Goal: Find specific page/section: Find specific page/section

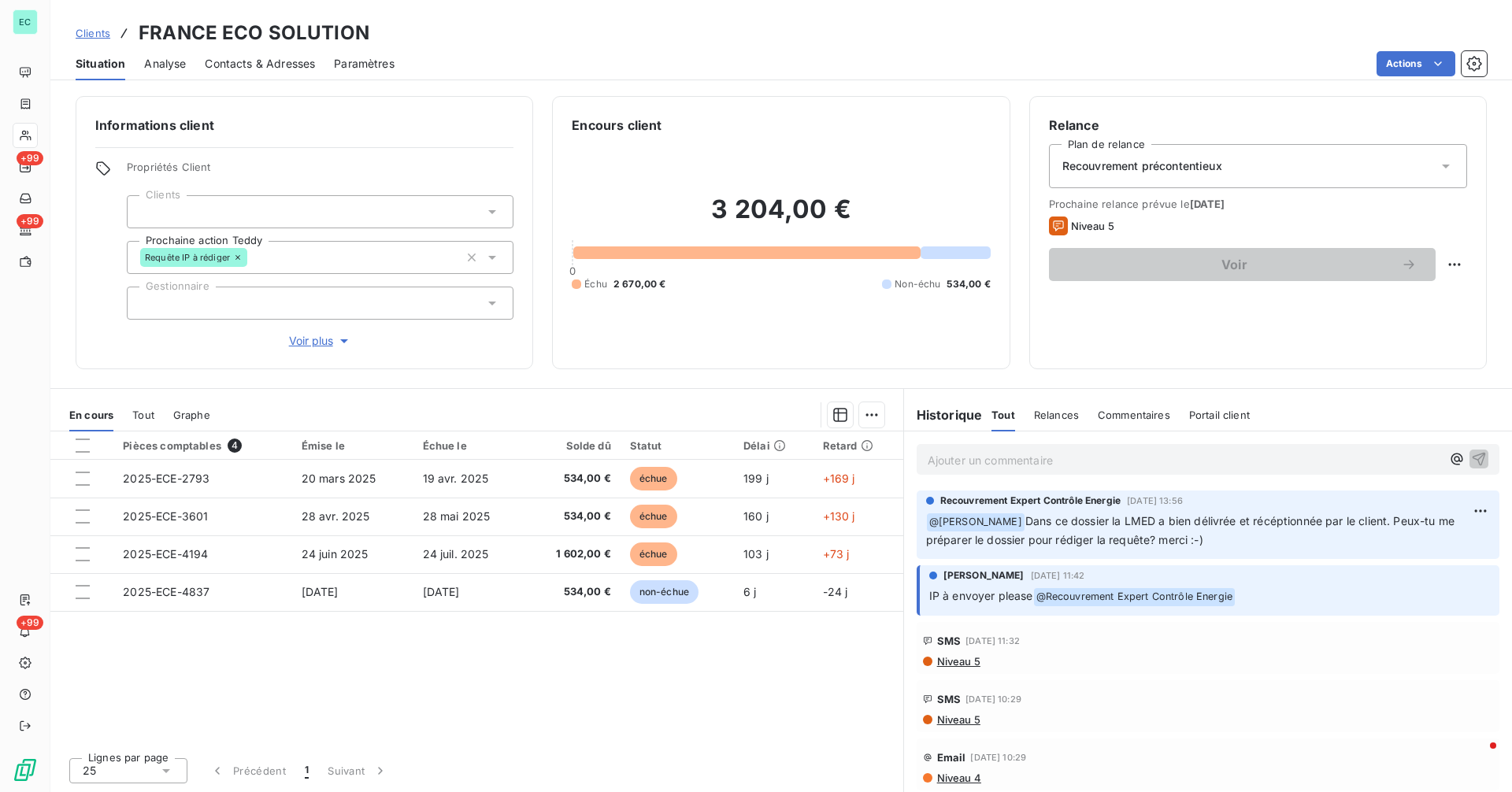
click at [1056, 459] on p "Ajouter un commentaire ﻿" at bounding box center [1184, 460] width 513 height 20
click at [1450, 460] on icon "button" at bounding box center [1456, 459] width 12 height 12
click at [1329, 530] on span "[PERSON_NAME]" at bounding box center [1316, 530] width 108 height 13
drag, startPoint x: 1045, startPoint y: 522, endPoint x: 1241, endPoint y: 538, distance: 196.7
click at [1241, 538] on p "﻿ @ [PERSON_NAME] Dans ce dossier la LMED a bien délivrée et récéptionnée par l…" at bounding box center [1207, 530] width 564 height 37
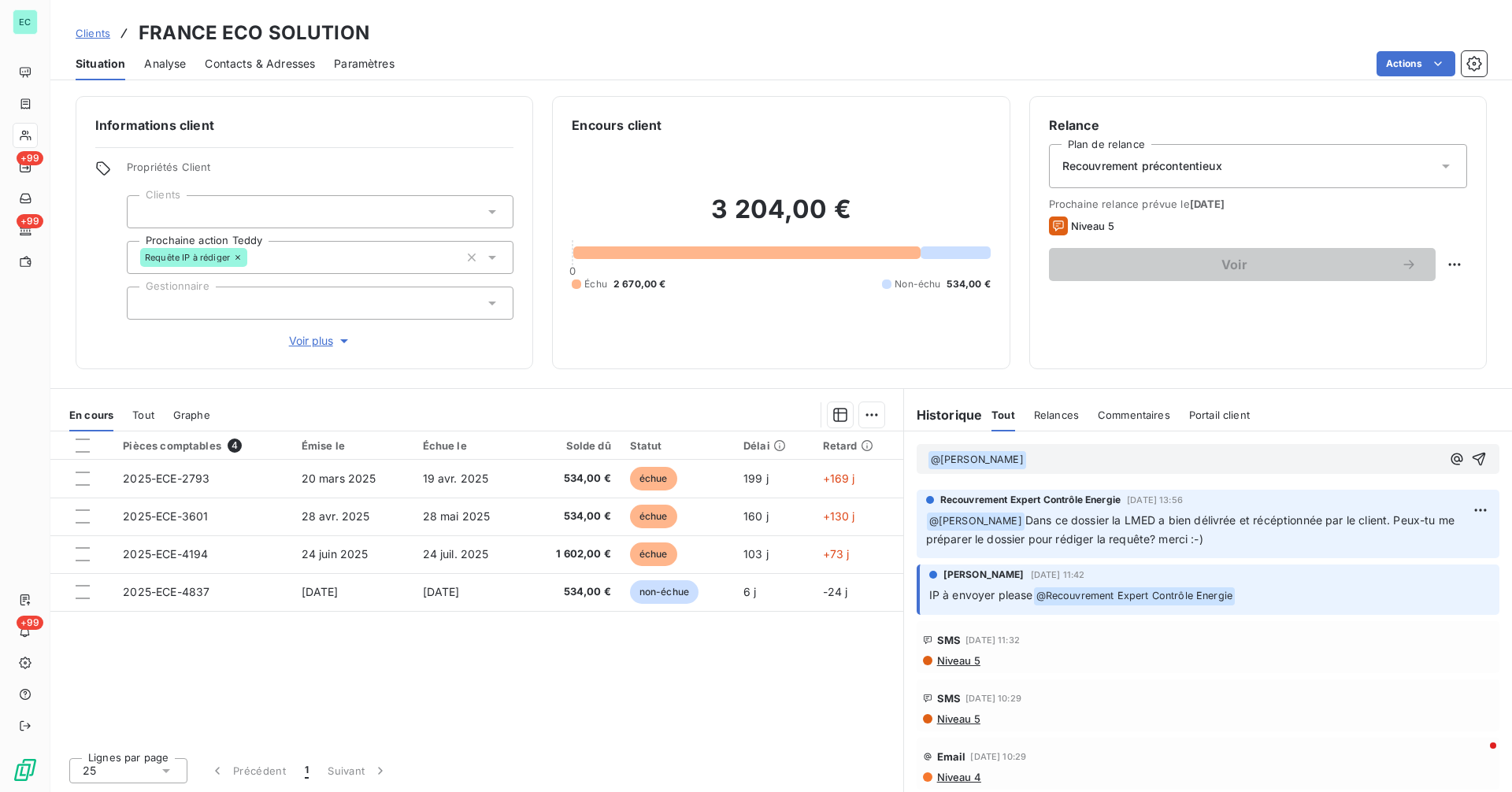
copy span "Dans ce dossier la LMED a bien délivrée et récéptionnée par le client. Peux-tu …"
click at [1150, 457] on p "﻿ @ [PERSON_NAME] ﻿ ﻿" at bounding box center [1184, 459] width 513 height 19
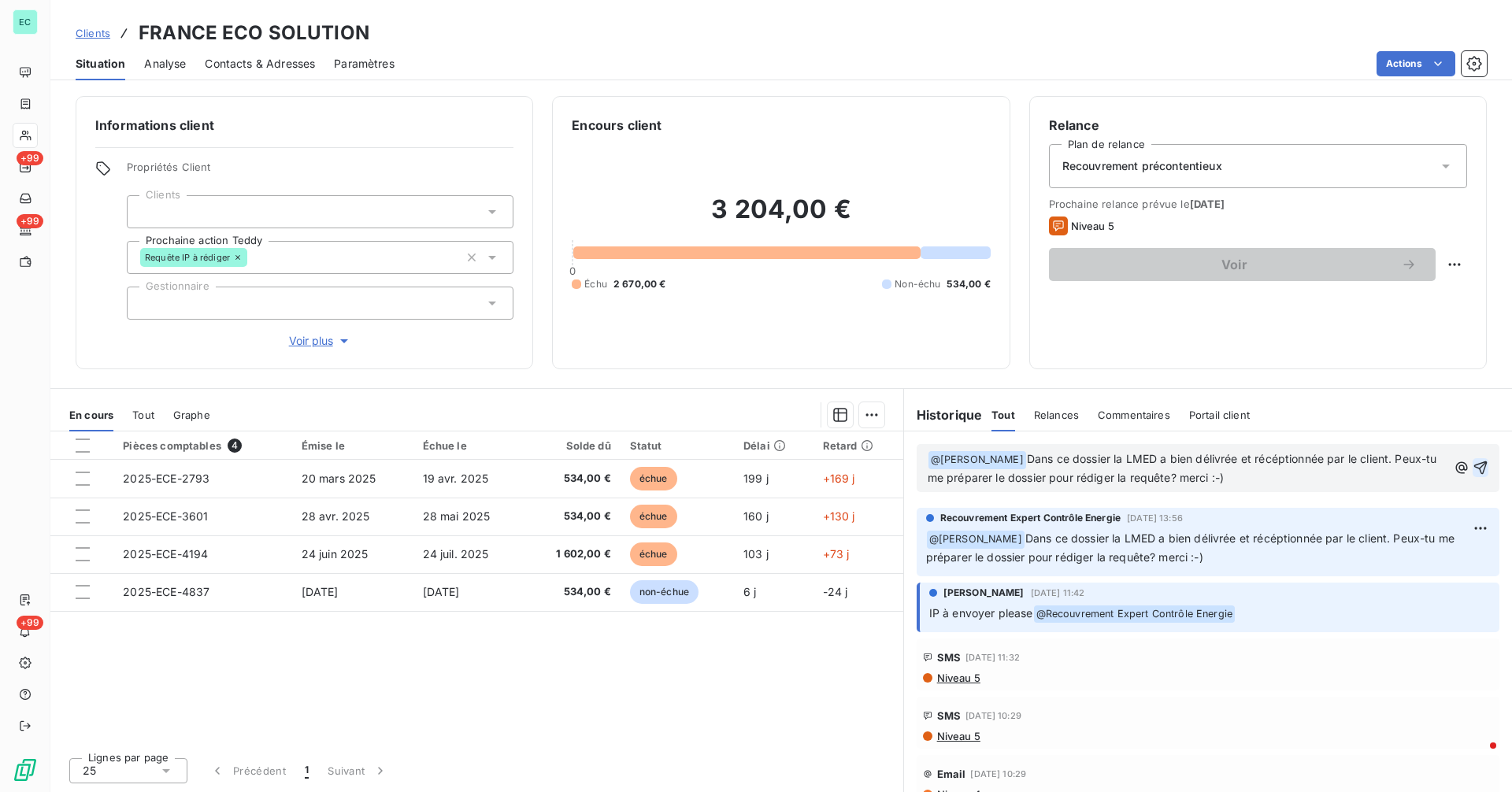
click at [1472, 467] on icon "button" at bounding box center [1480, 468] width 16 height 16
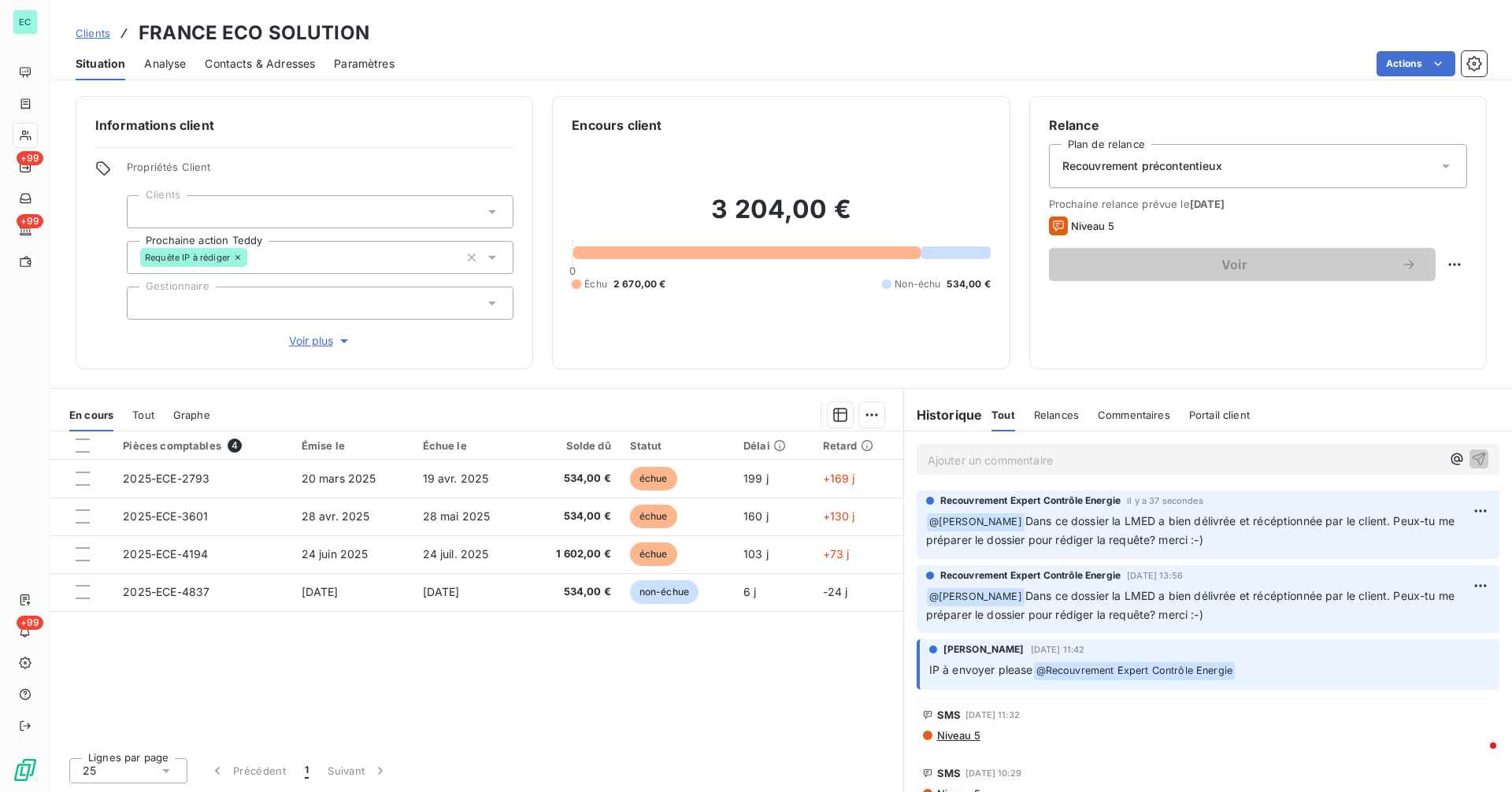
click at [85, 32] on span "Clients" at bounding box center [92, 33] width 35 height 13
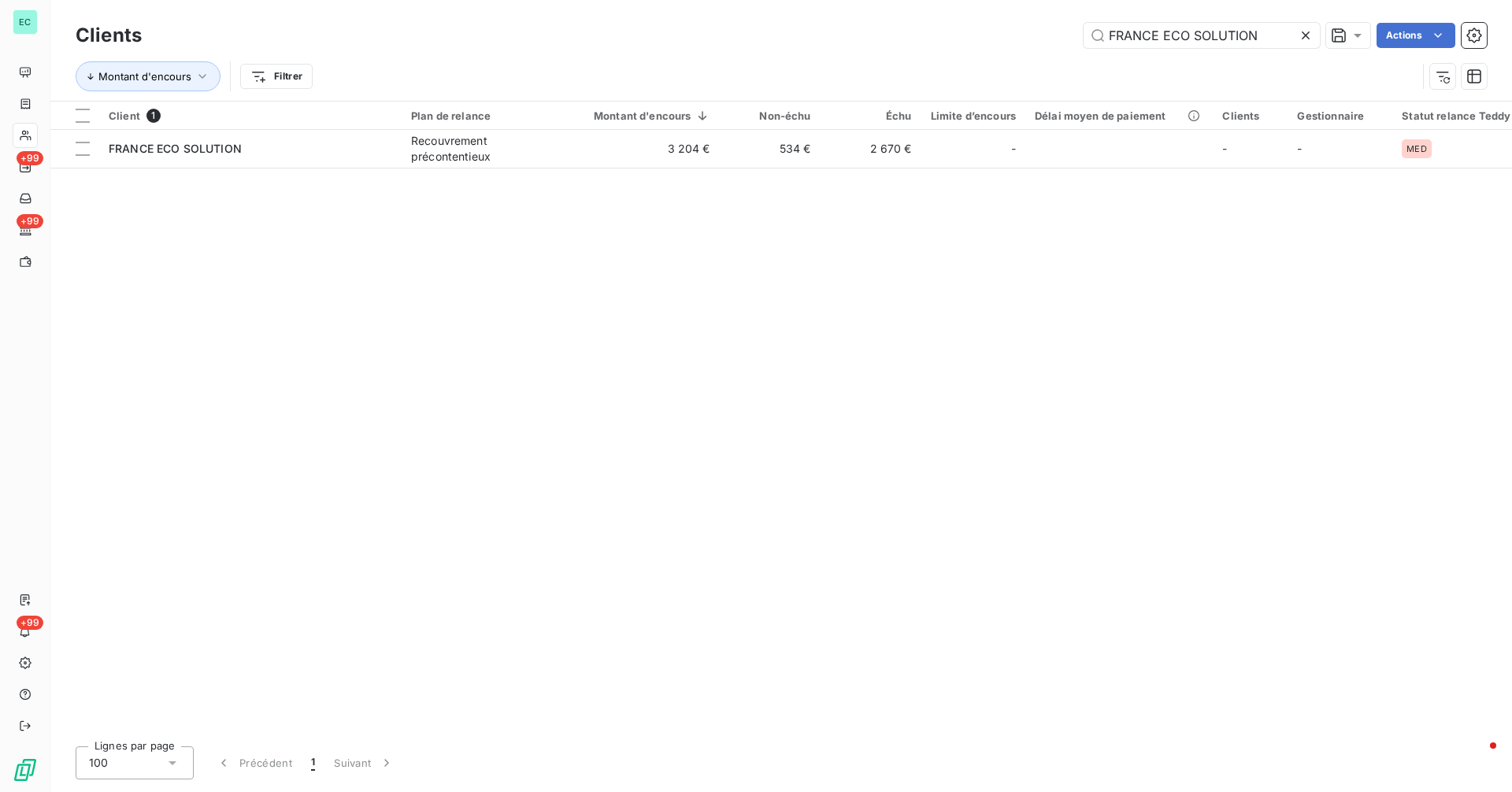
click at [1307, 36] on icon at bounding box center [1305, 36] width 16 height 16
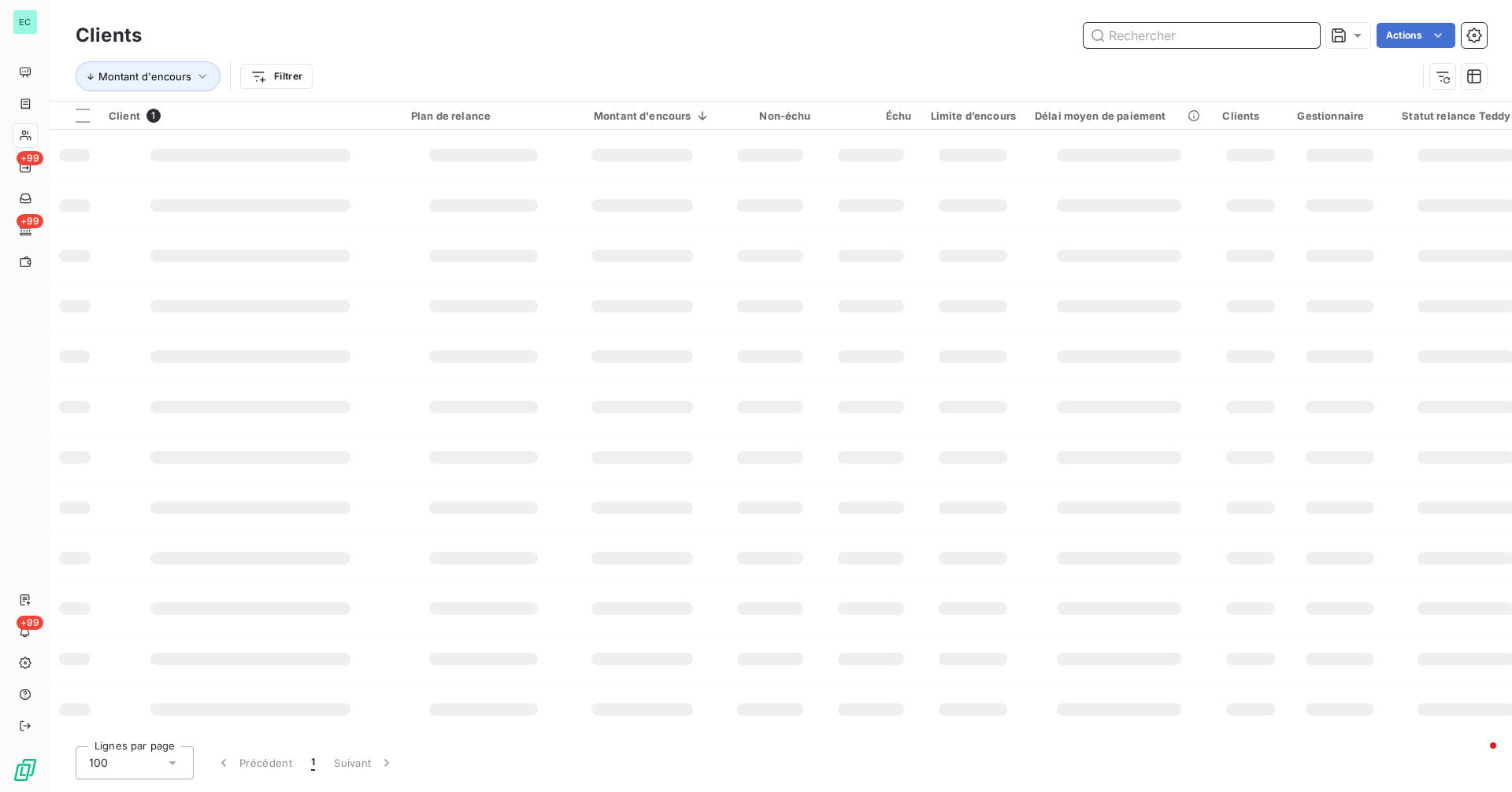
click at [1277, 35] on input "text" at bounding box center [1202, 35] width 237 height 25
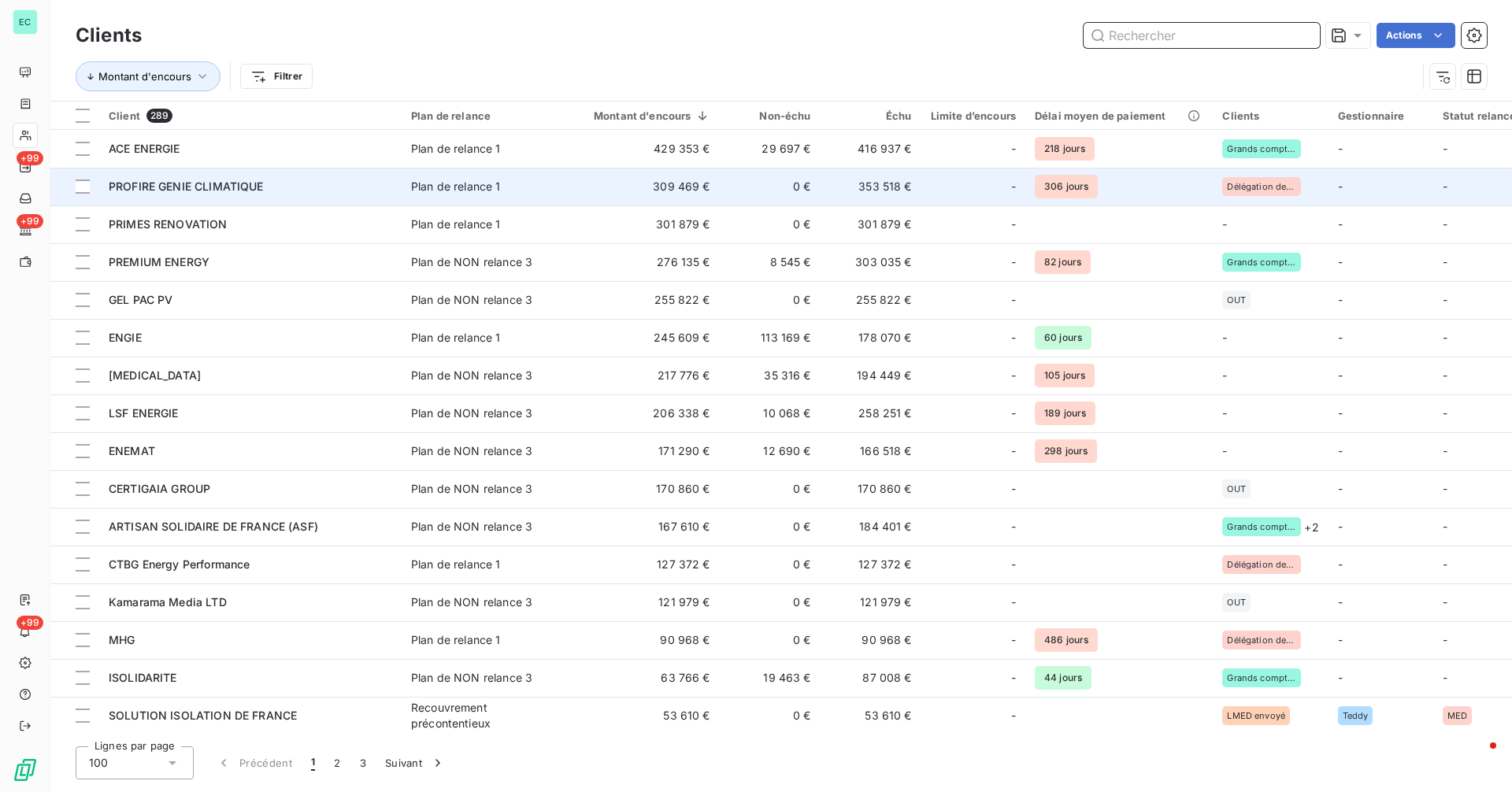
paste input "RENOVLOGEMENT"
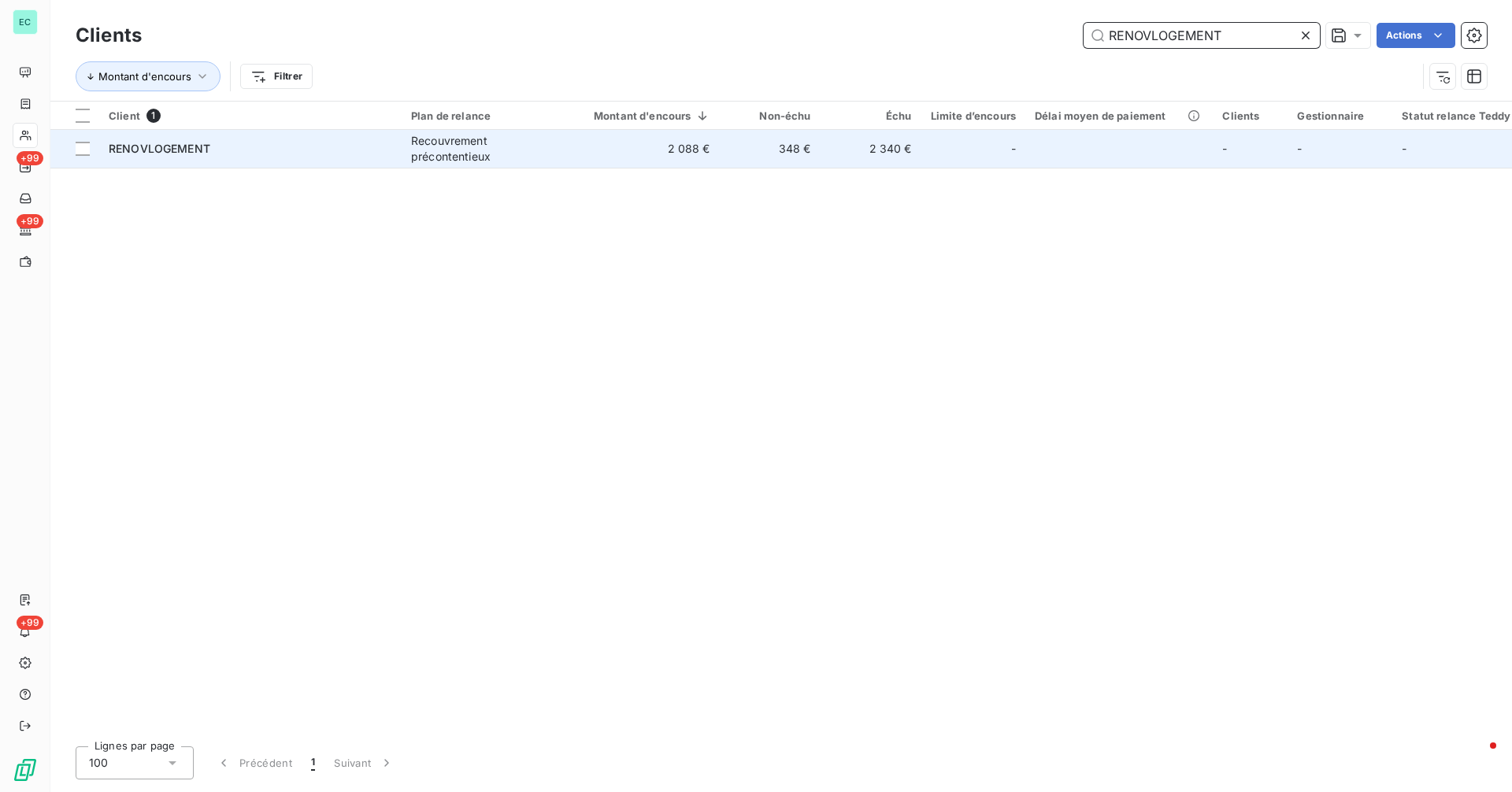
type input "RENOVLOGEMENT"
click at [461, 153] on div "Recouvrement précontentieux" at bounding box center [483, 149] width 145 height 32
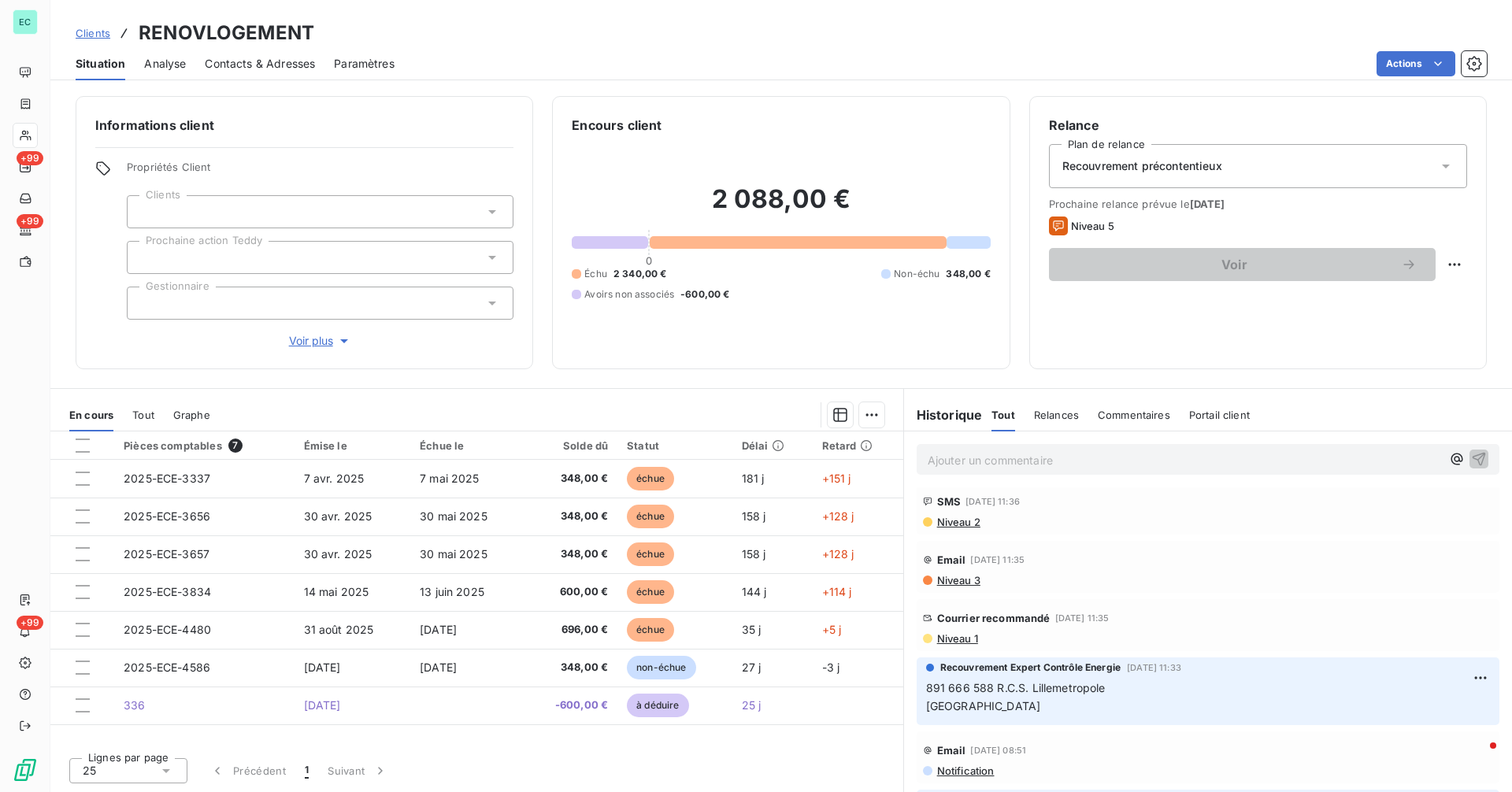
scroll to position [182, 0]
click at [974, 636] on span "Niveau 1" at bounding box center [956, 637] width 43 height 13
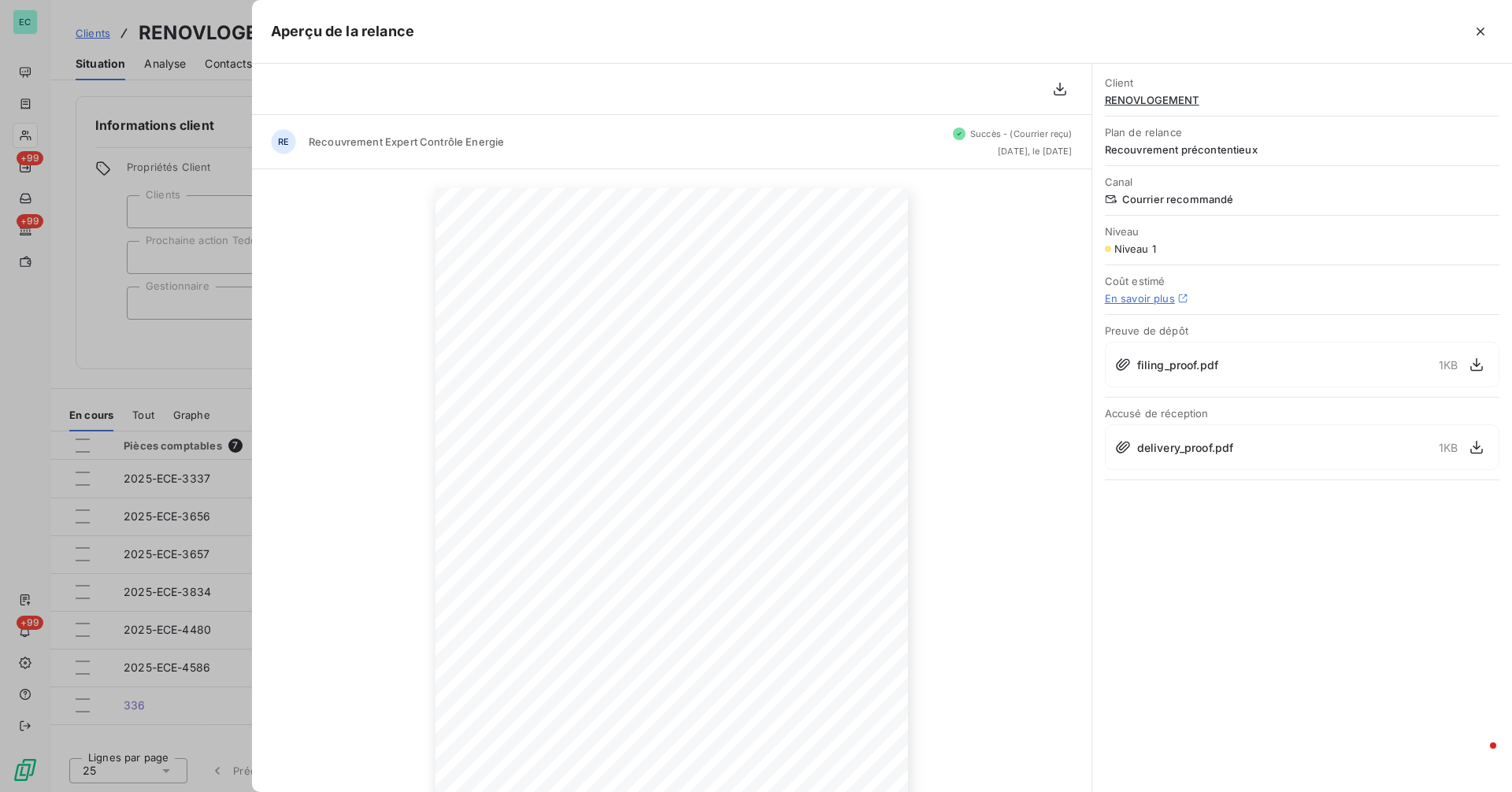
click at [217, 356] on div at bounding box center [756, 396] width 1512 height 792
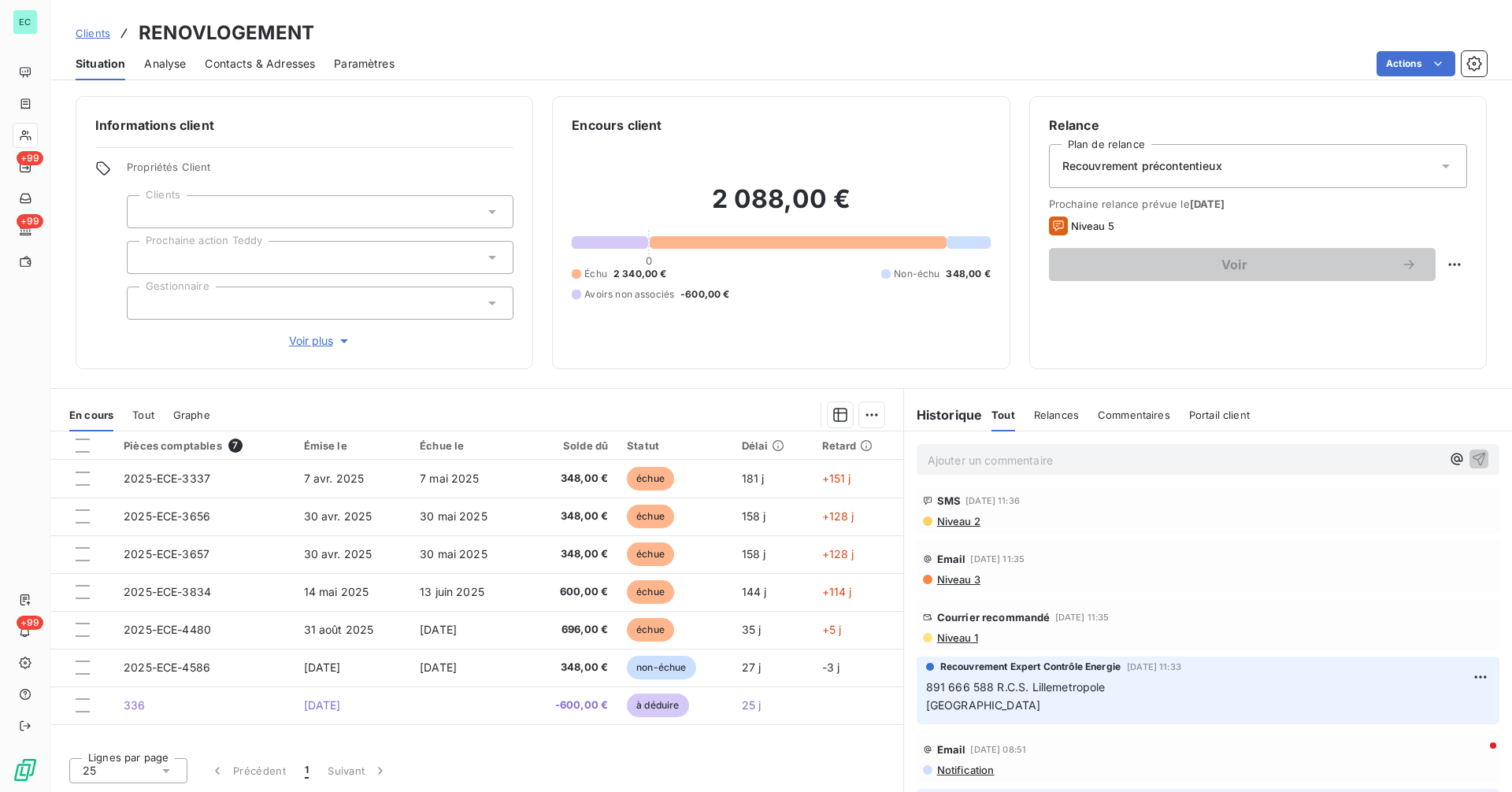
click at [966, 638] on span "Niveau 1" at bounding box center [956, 637] width 43 height 13
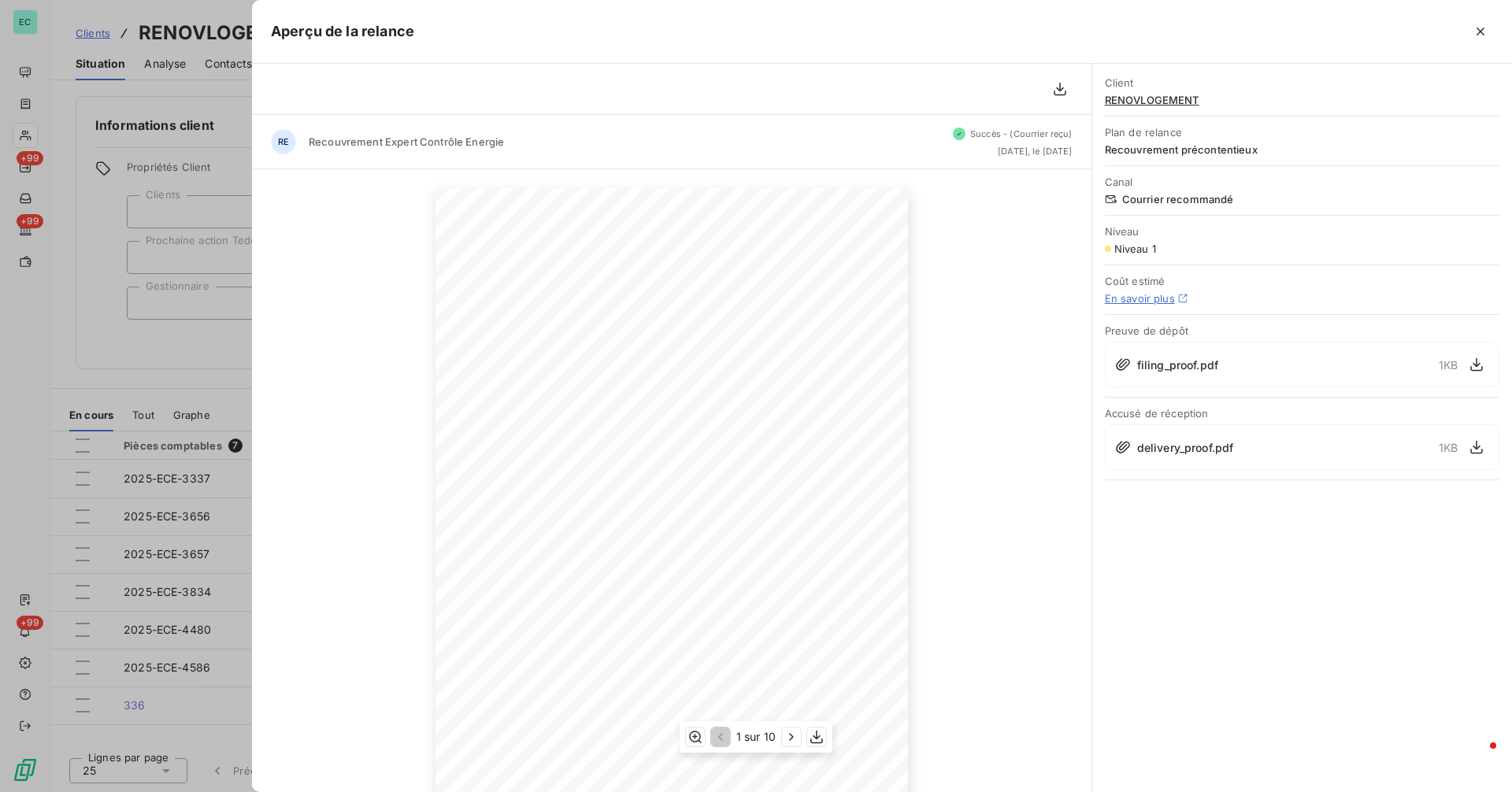
click at [111, 362] on div at bounding box center [756, 396] width 1512 height 792
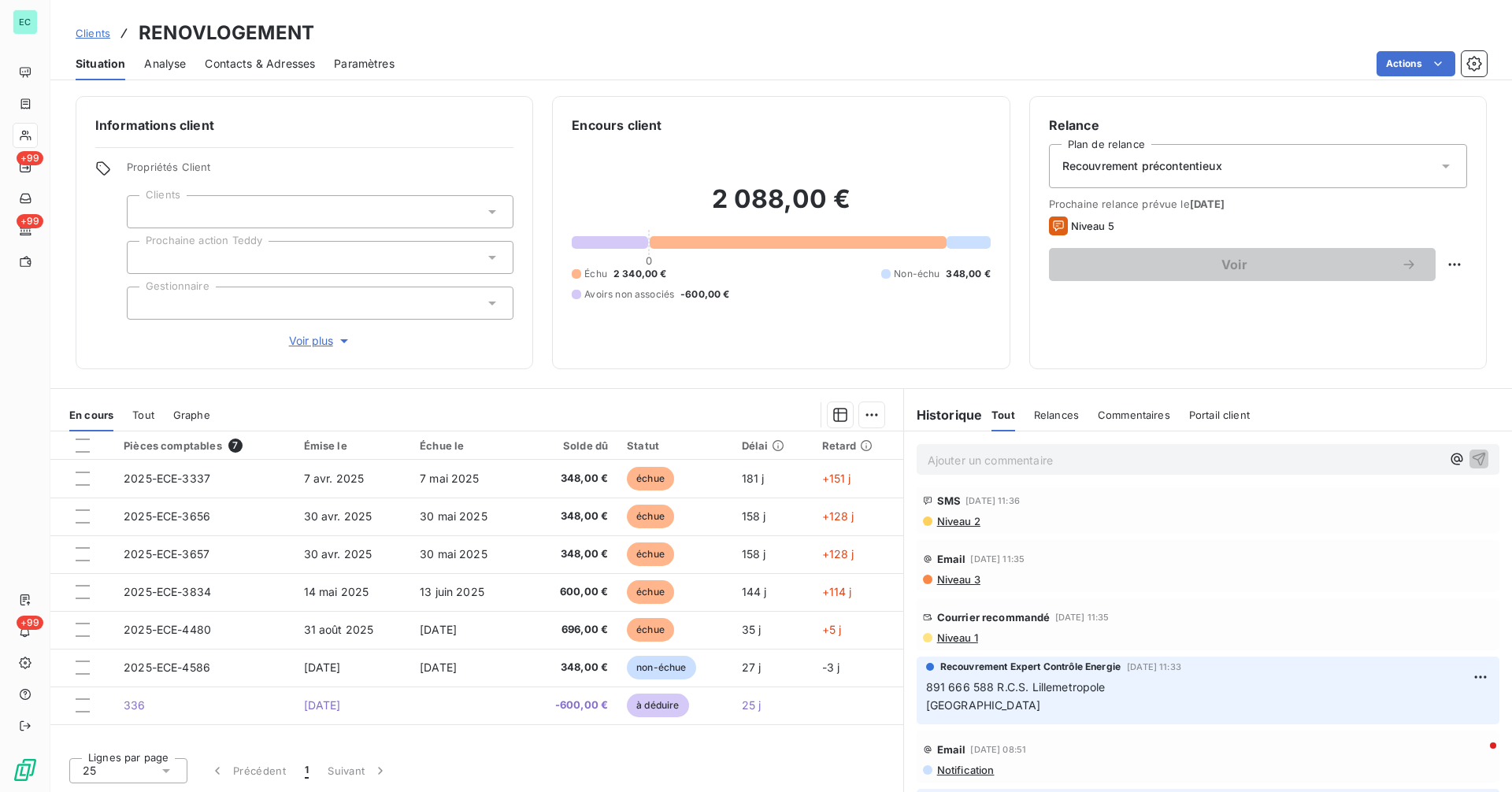
click at [92, 32] on span "Clients" at bounding box center [92, 33] width 35 height 13
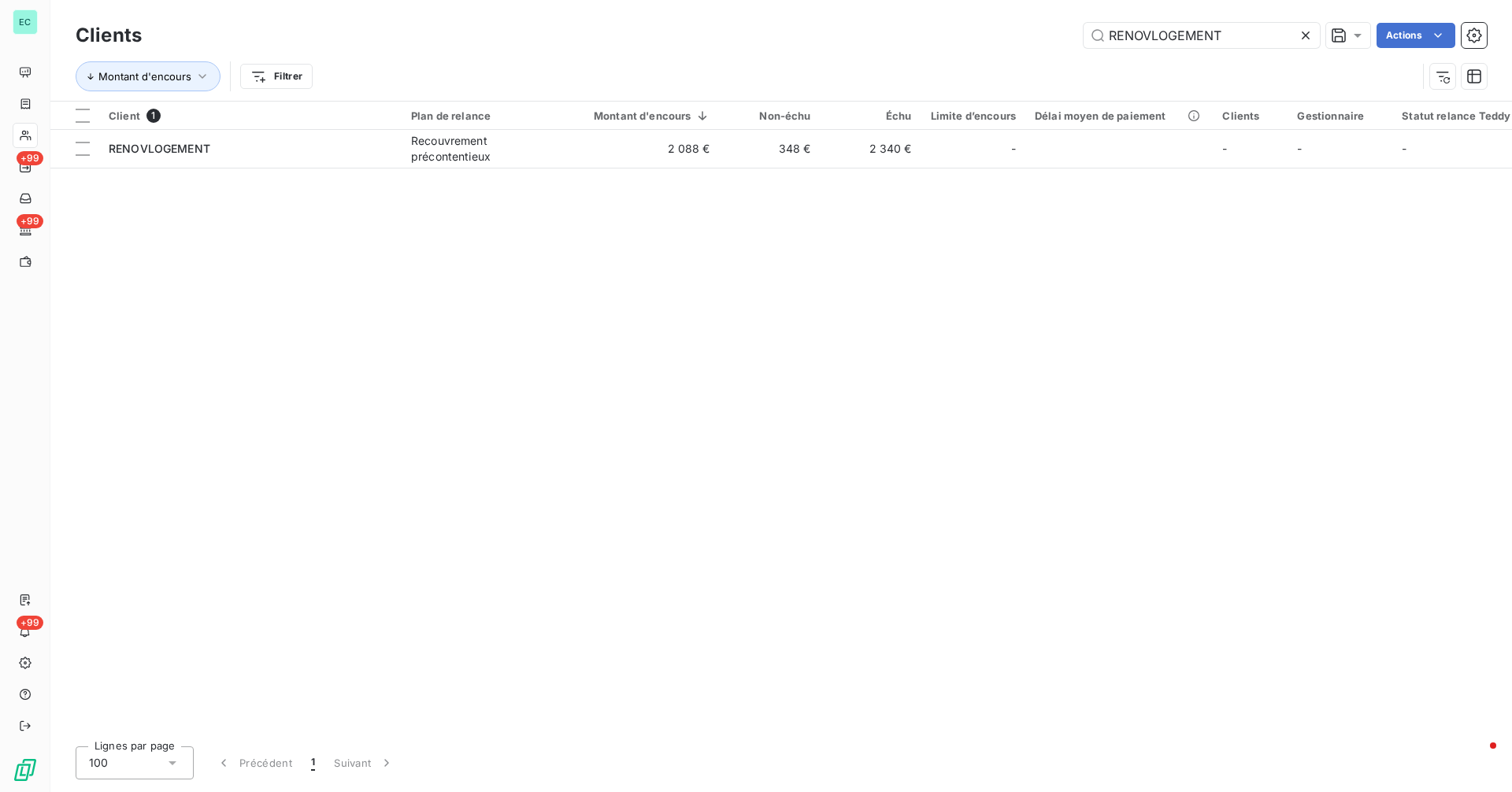
click at [1307, 32] on icon at bounding box center [1305, 36] width 16 height 16
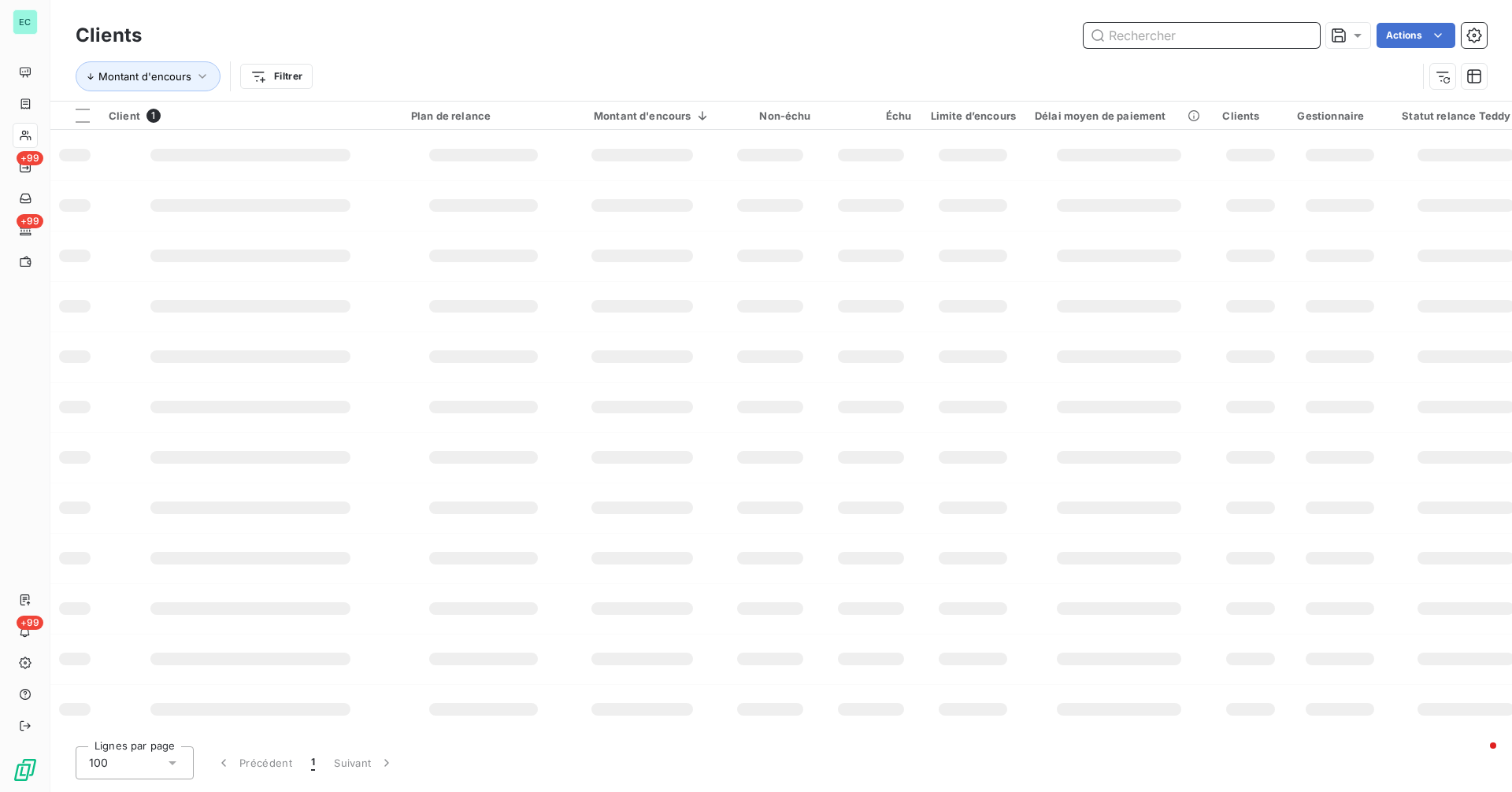
click at [1252, 36] on input "text" at bounding box center [1202, 35] width 237 height 25
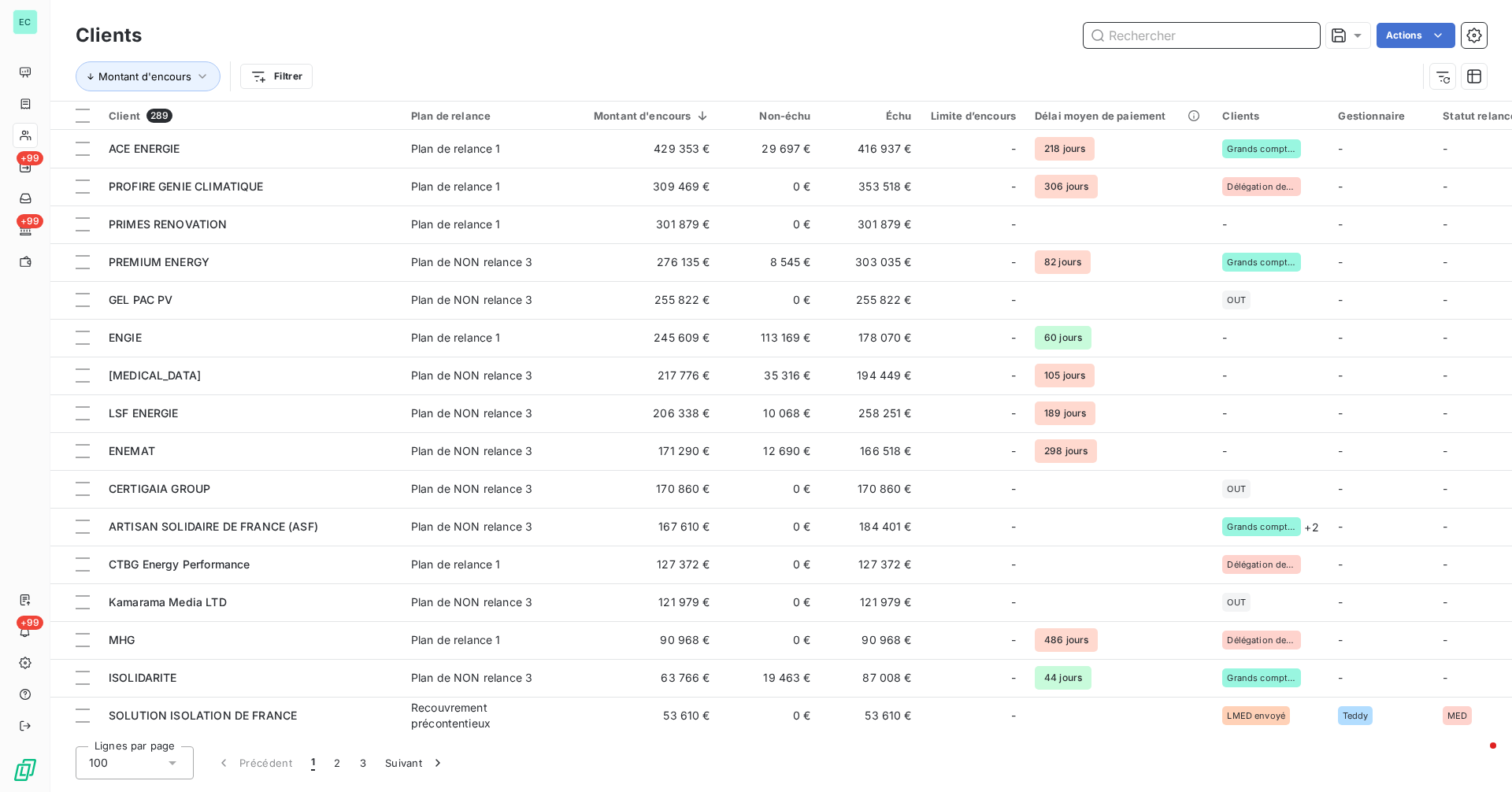
paste input "OFF-WATT"
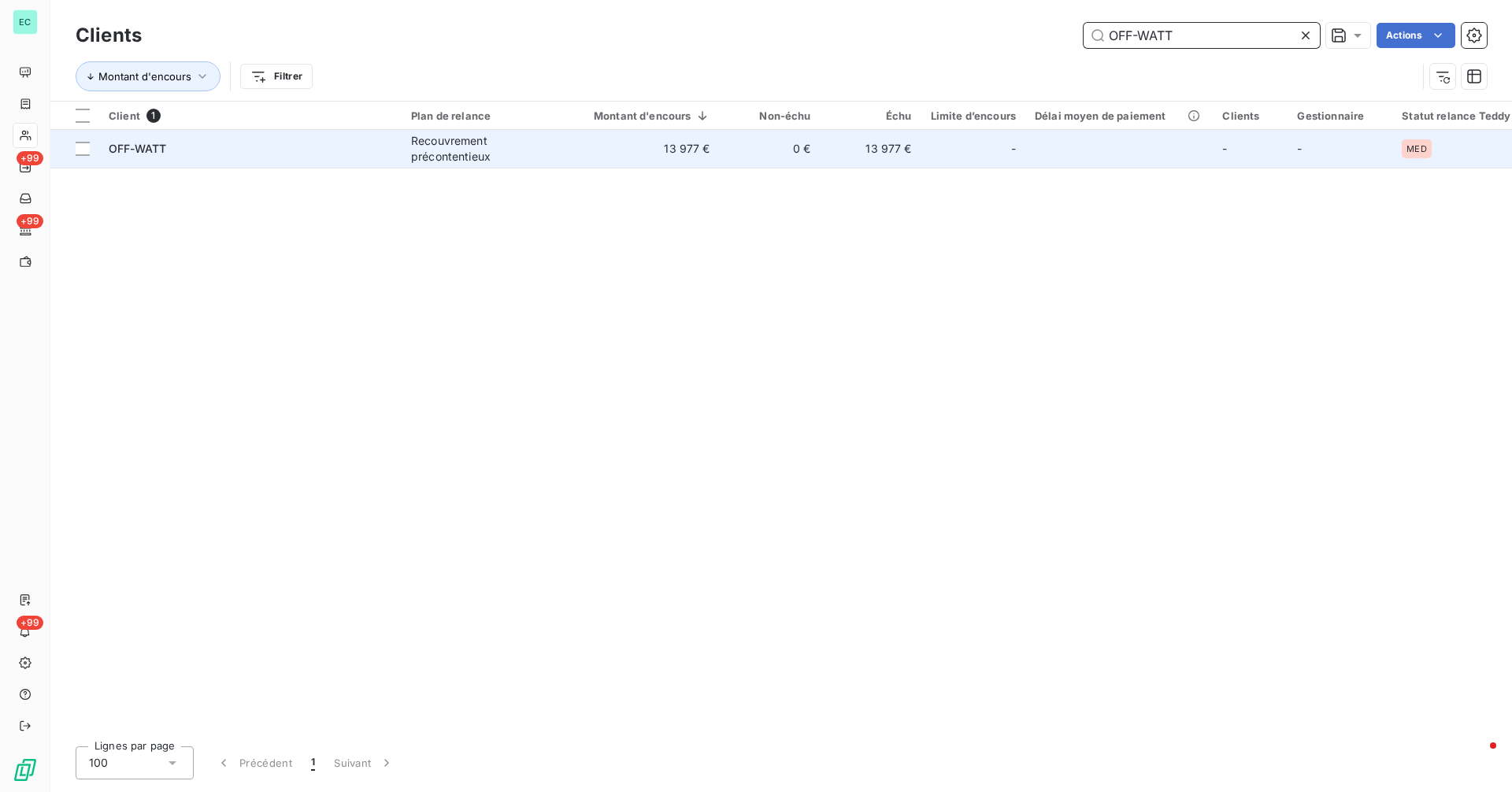
type input "OFF-WATT"
click at [442, 157] on div "Recouvrement précontentieux" at bounding box center [483, 149] width 145 height 32
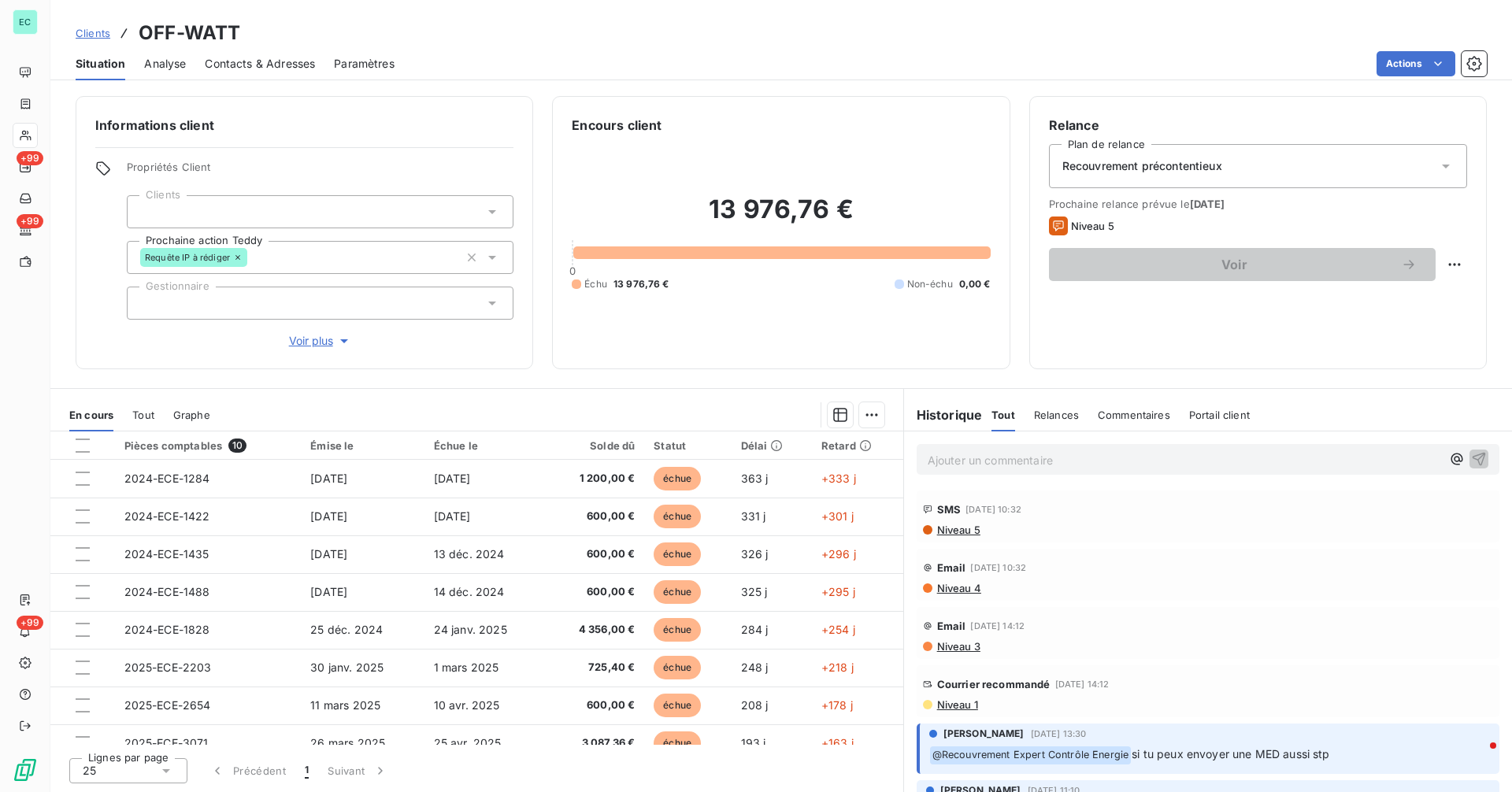
click at [964, 706] on span "Niveau 1" at bounding box center [956, 704] width 43 height 13
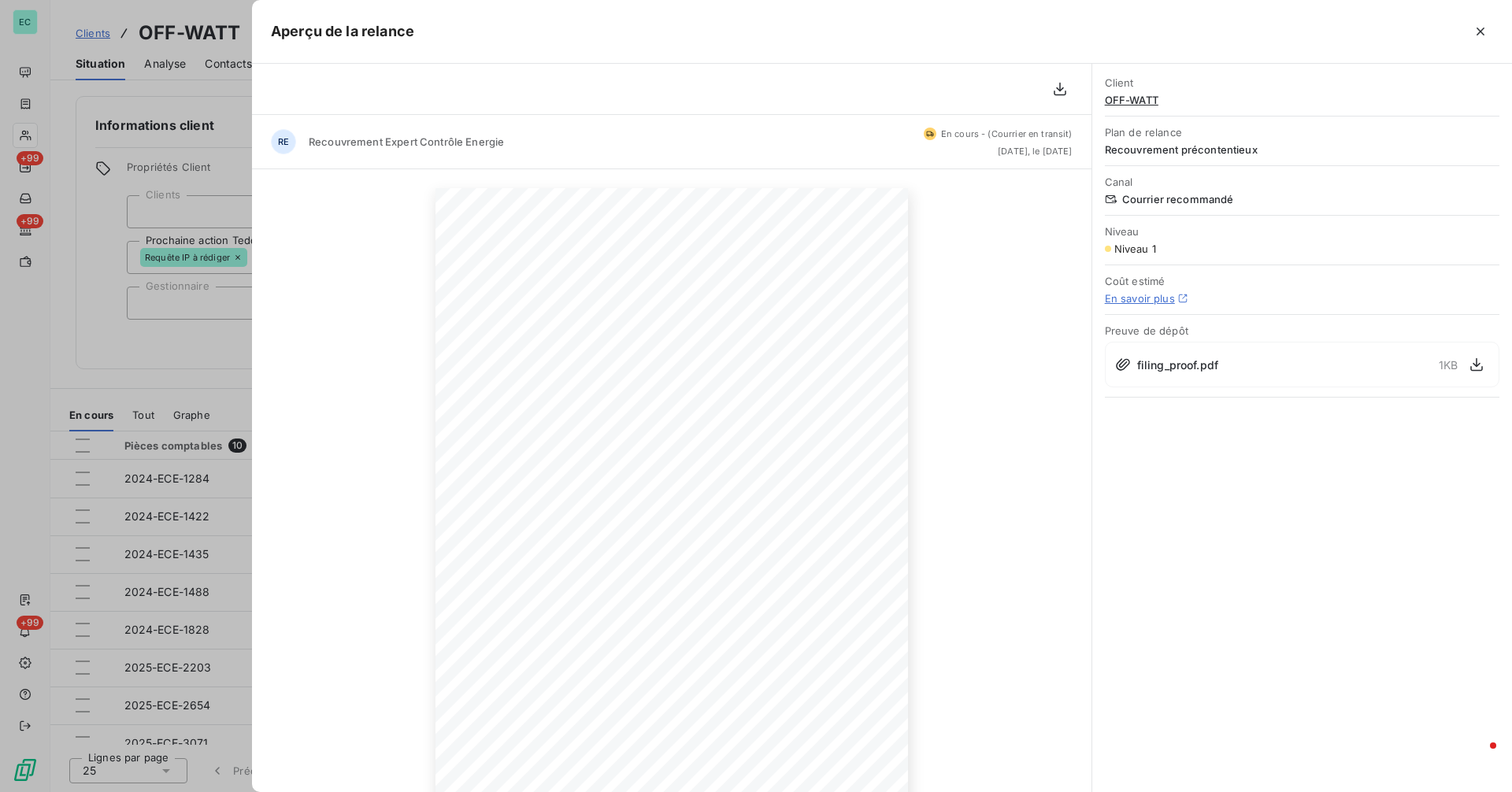
click at [69, 312] on div at bounding box center [756, 396] width 1512 height 792
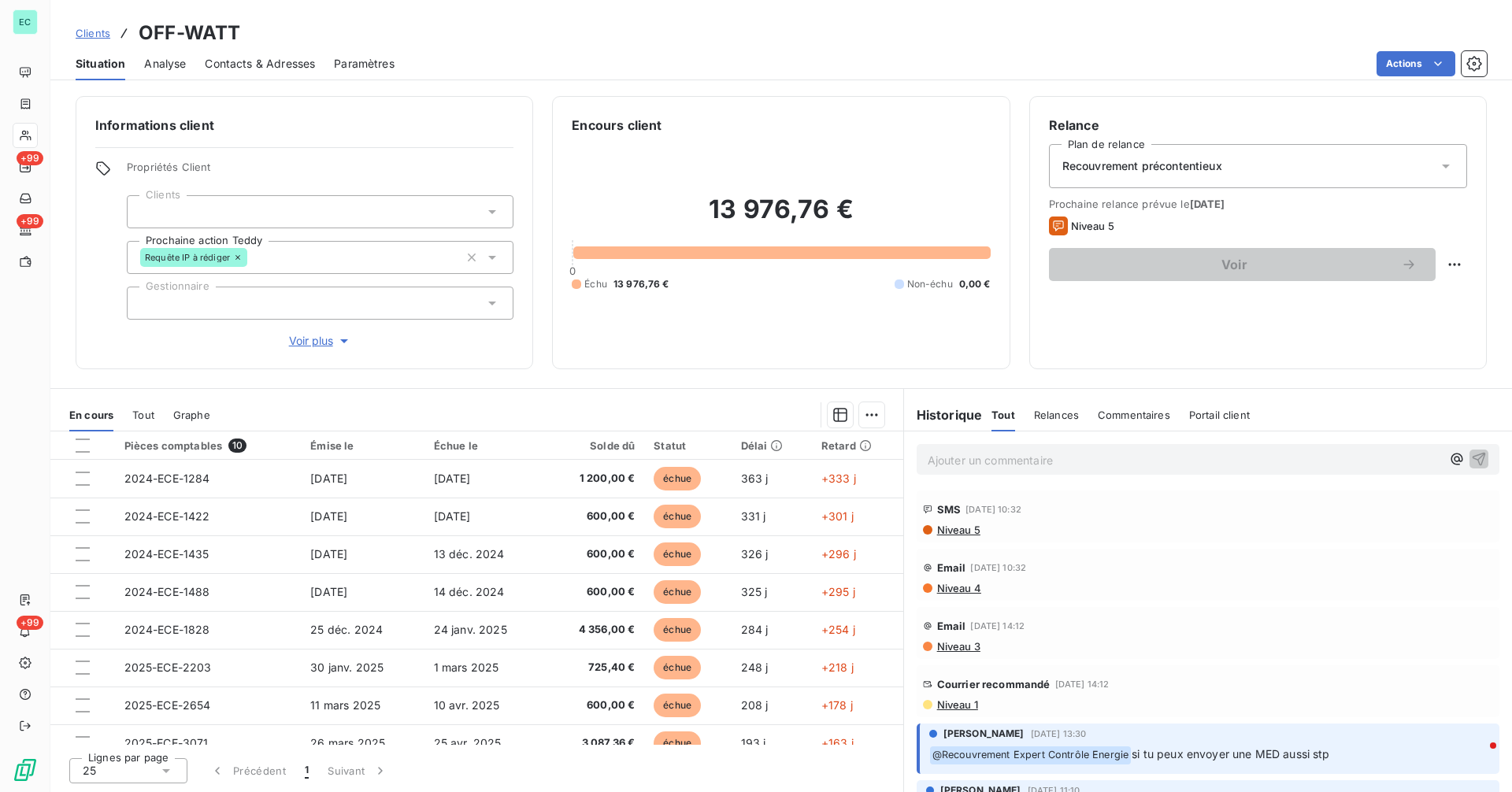
click at [96, 32] on span "Clients" at bounding box center [92, 33] width 35 height 13
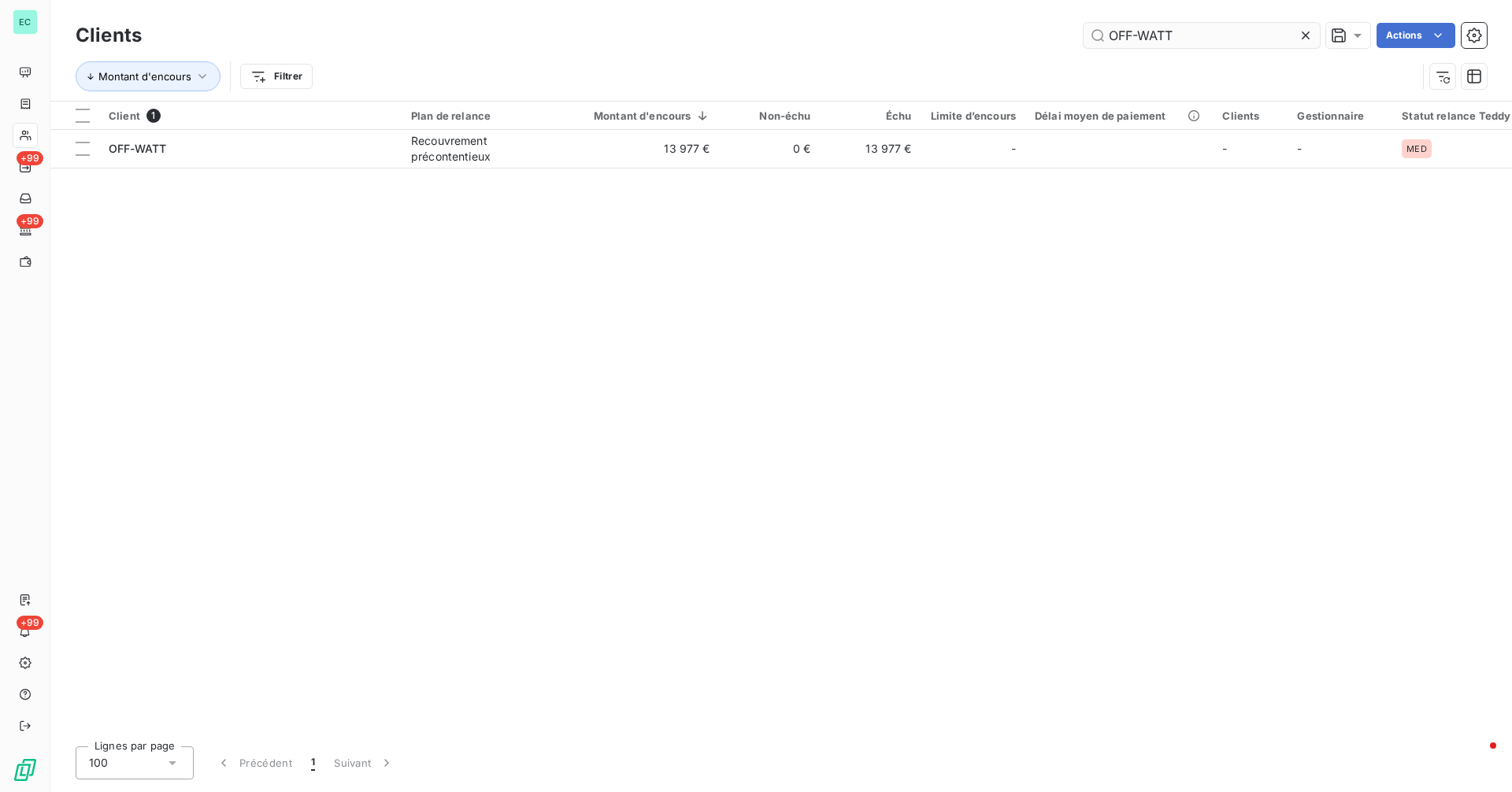
drag, startPoint x: 1305, startPoint y: 40, endPoint x: 1291, endPoint y: 38, distance: 14.1
click at [1305, 39] on icon at bounding box center [1305, 36] width 16 height 16
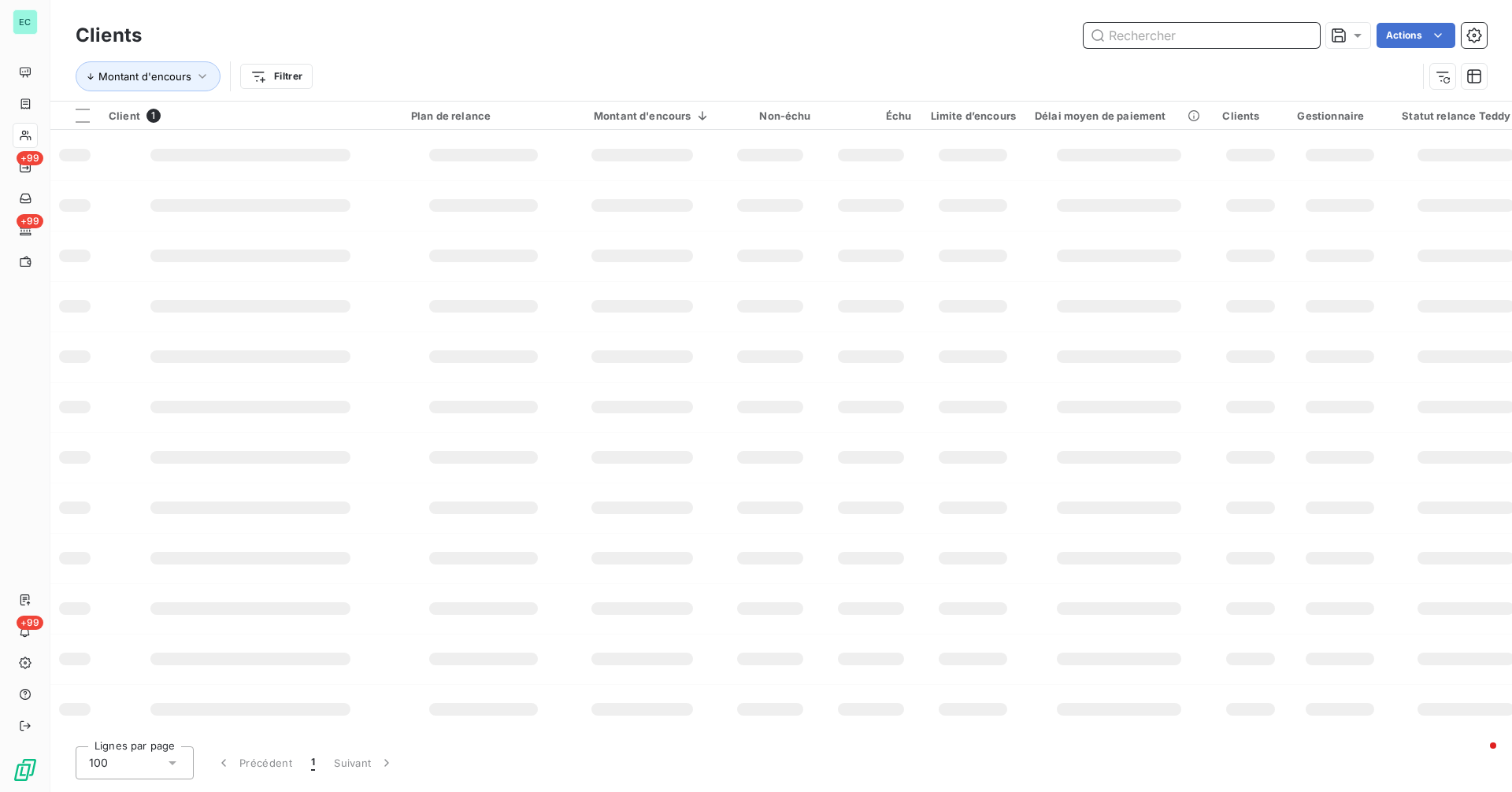
click at [1259, 35] on input "text" at bounding box center [1202, 35] width 237 height 25
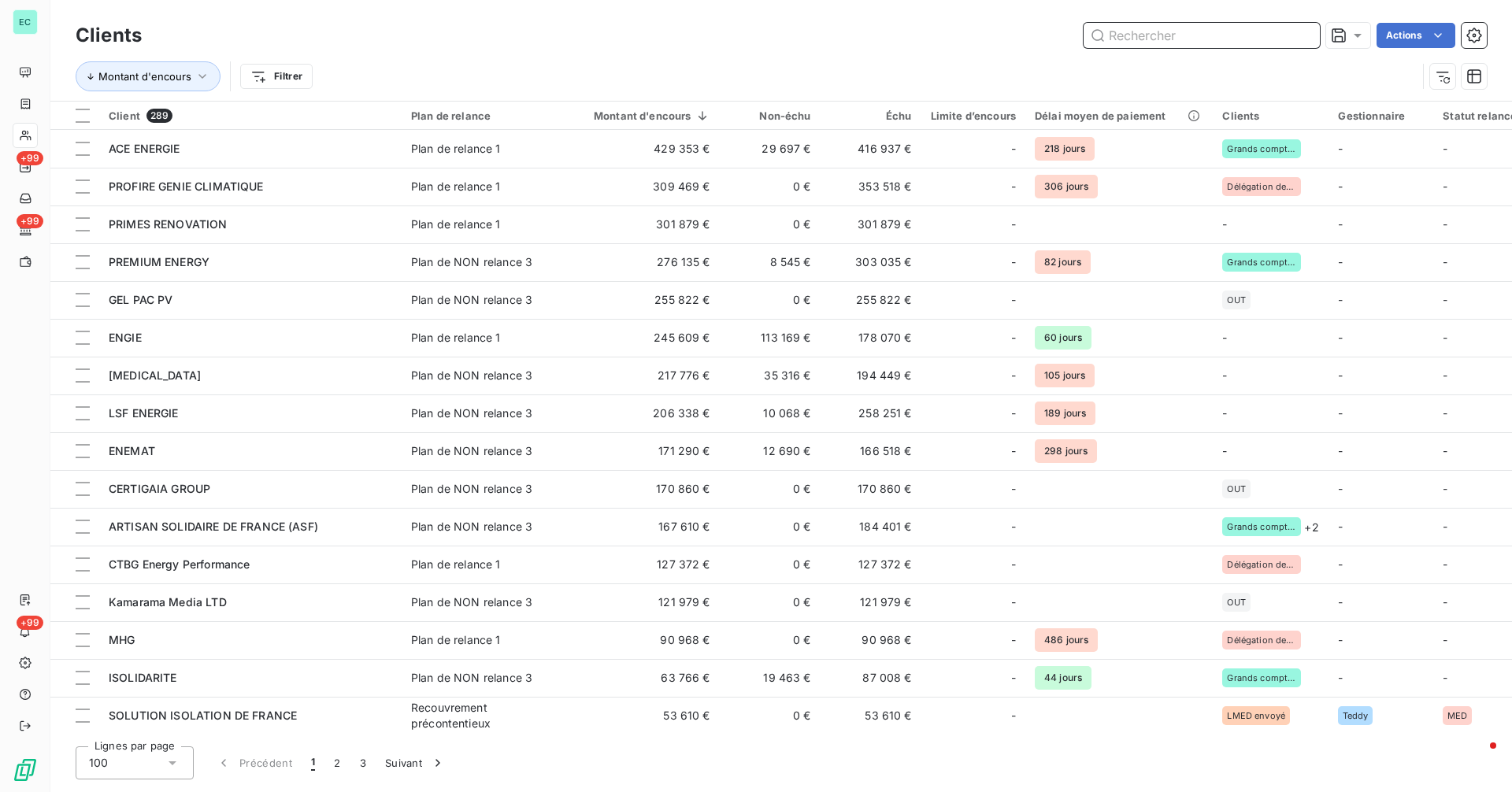
paste input "France Eco Concept"
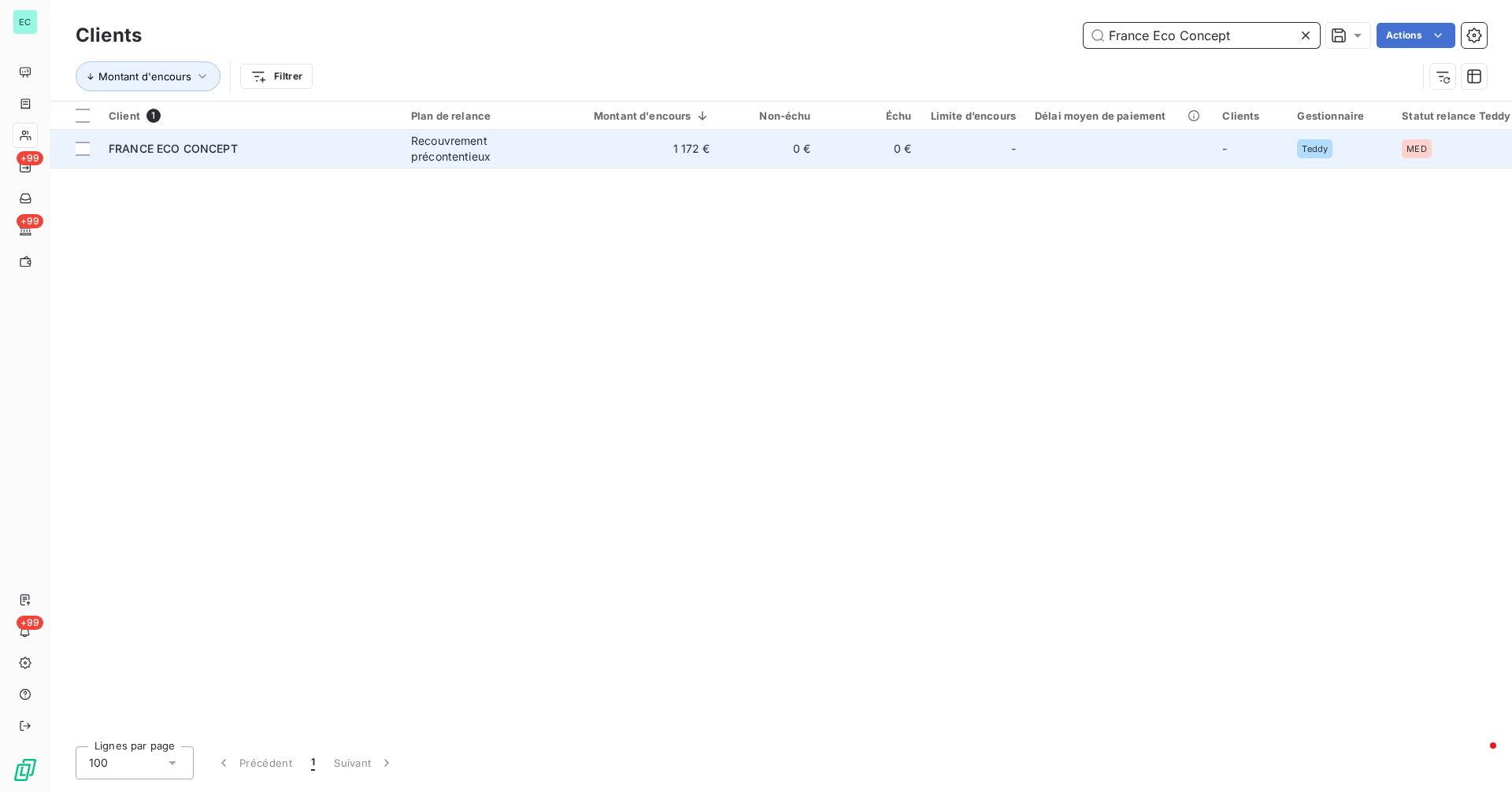
type input "France Eco Concept"
click at [625, 144] on td "1 172 €" at bounding box center [642, 149] width 154 height 38
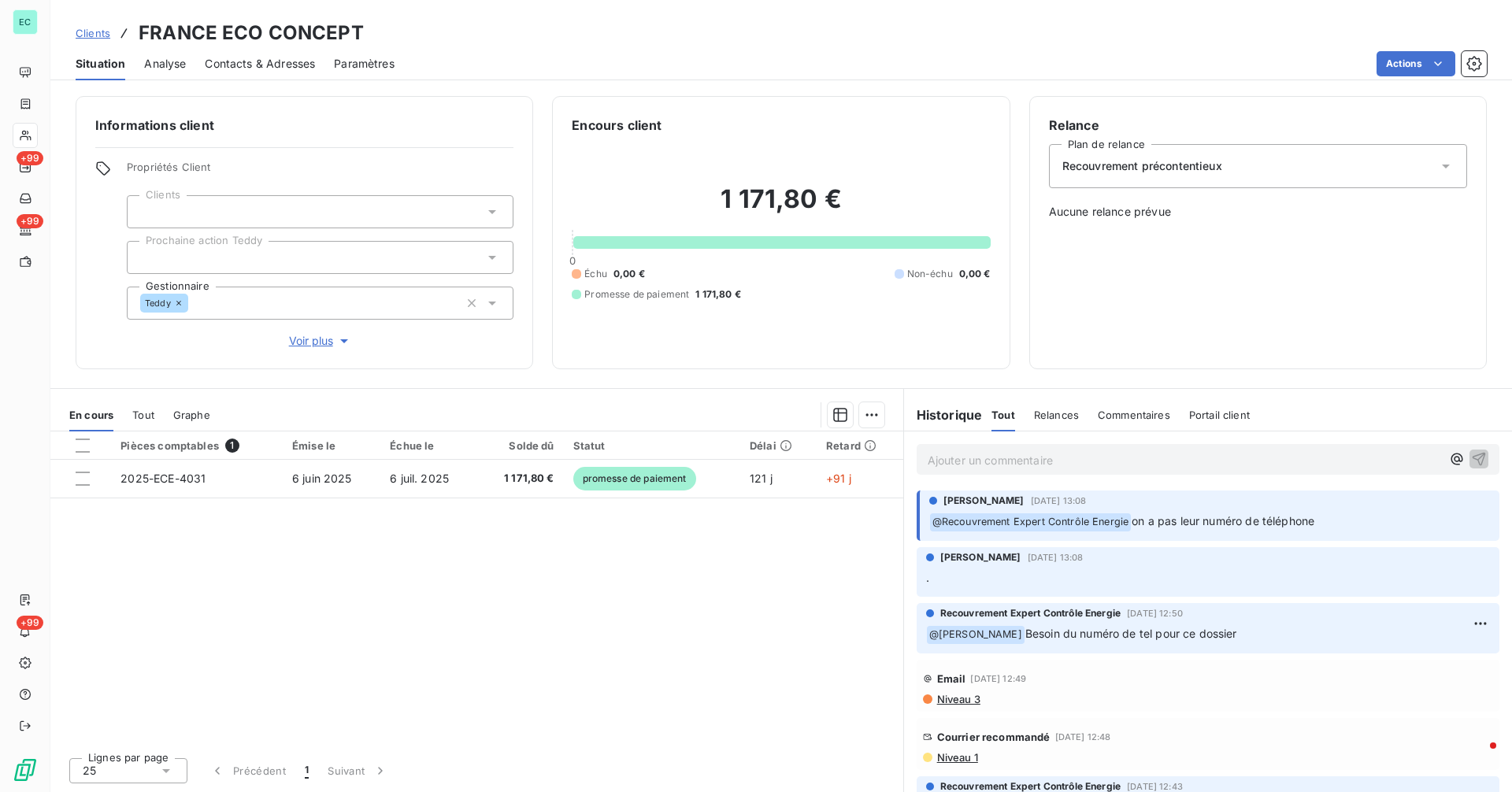
click at [963, 755] on span "Niveau 1" at bounding box center [956, 757] width 43 height 13
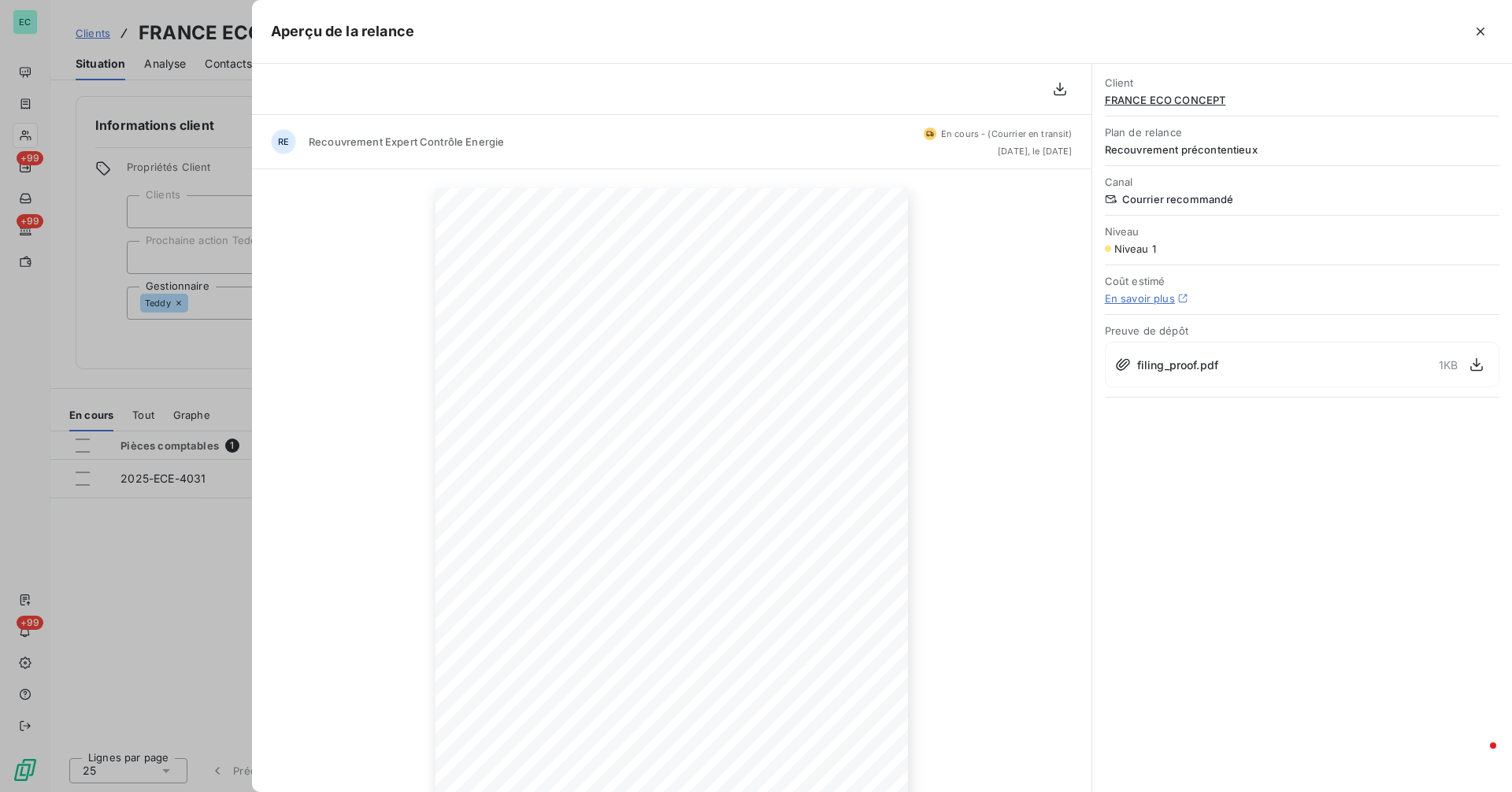
click at [203, 357] on div at bounding box center [756, 396] width 1512 height 792
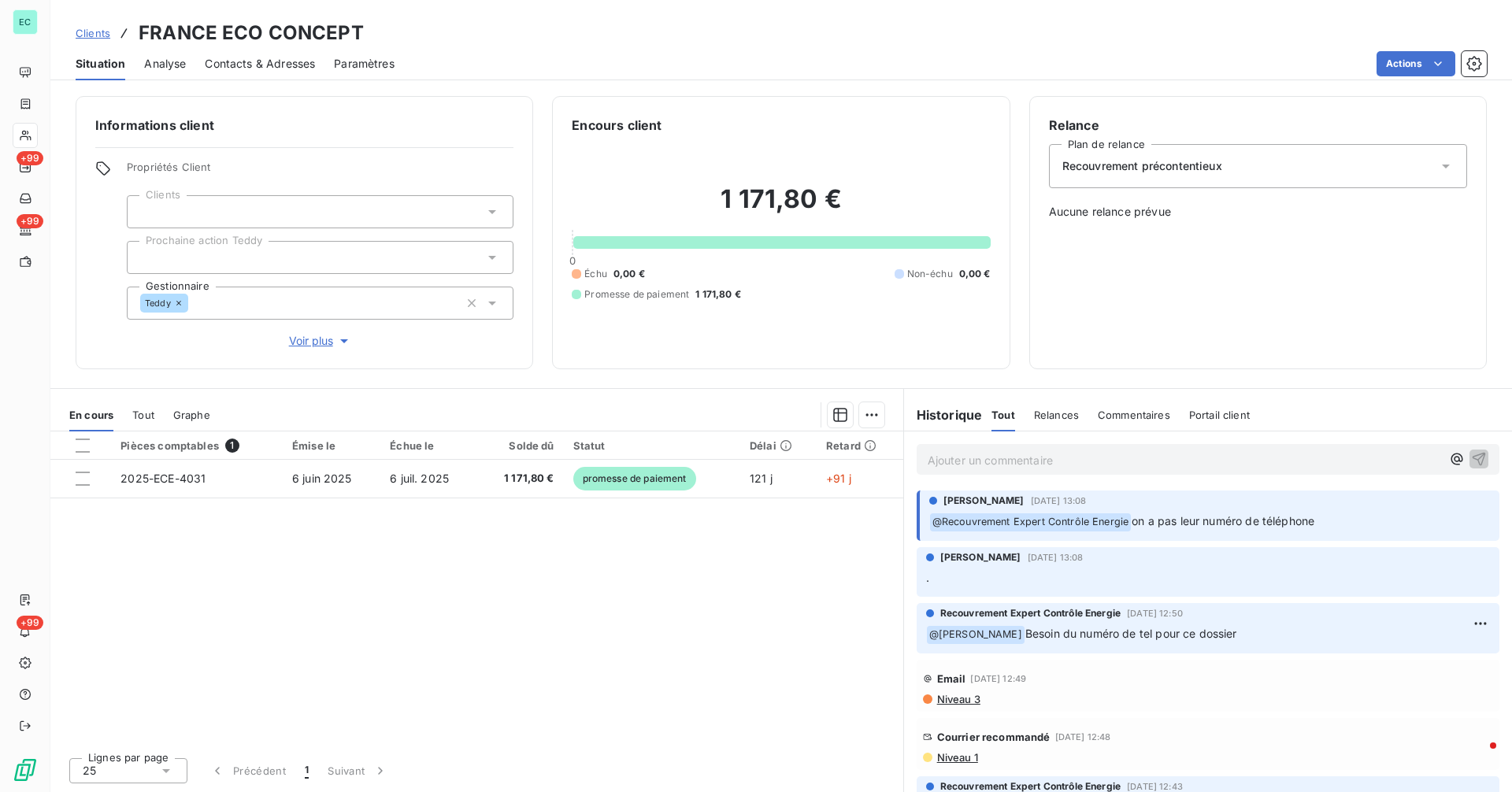
click at [103, 34] on span "Clients" at bounding box center [92, 33] width 35 height 13
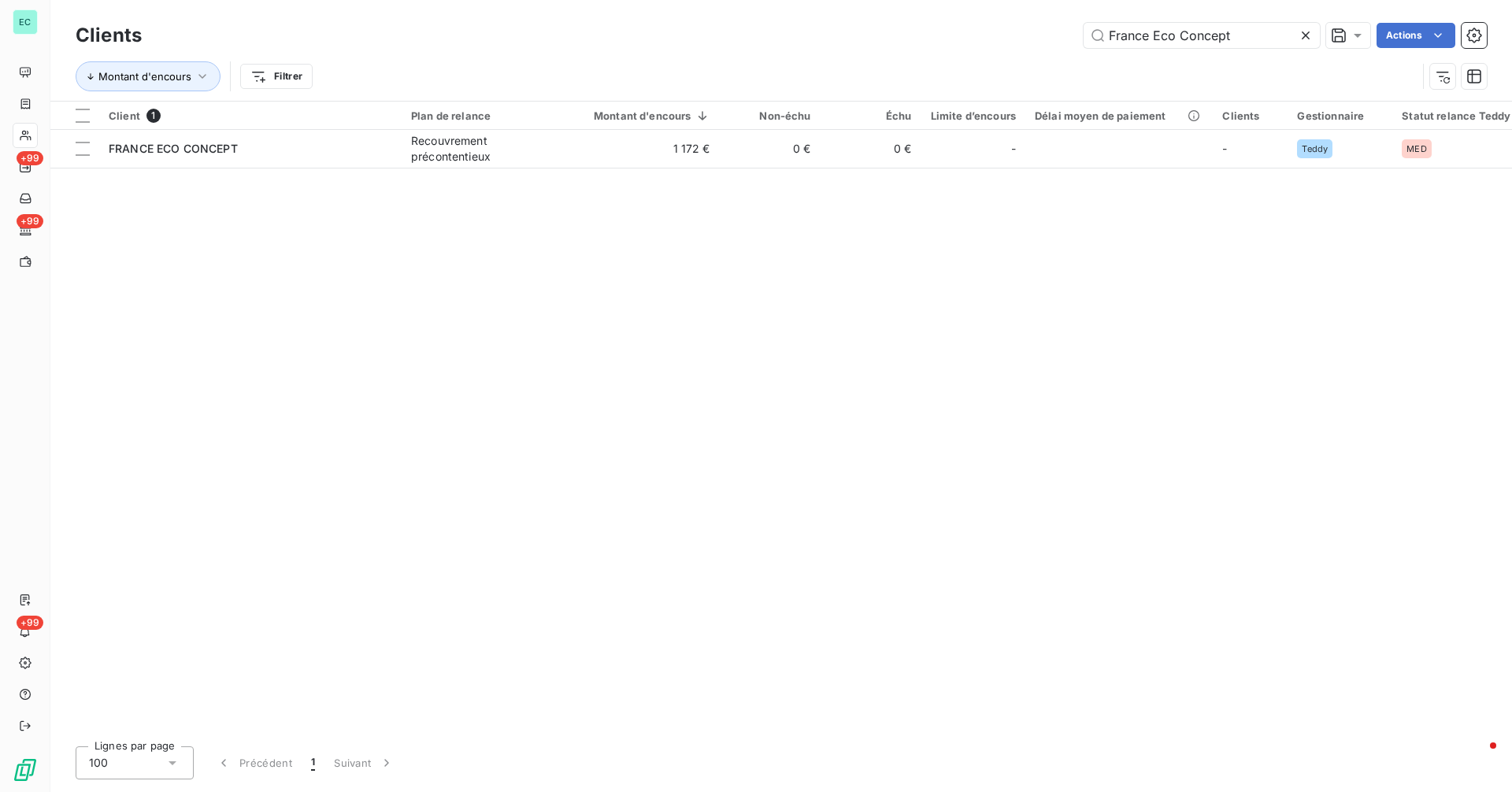
click at [1303, 38] on icon at bounding box center [1305, 36] width 16 height 16
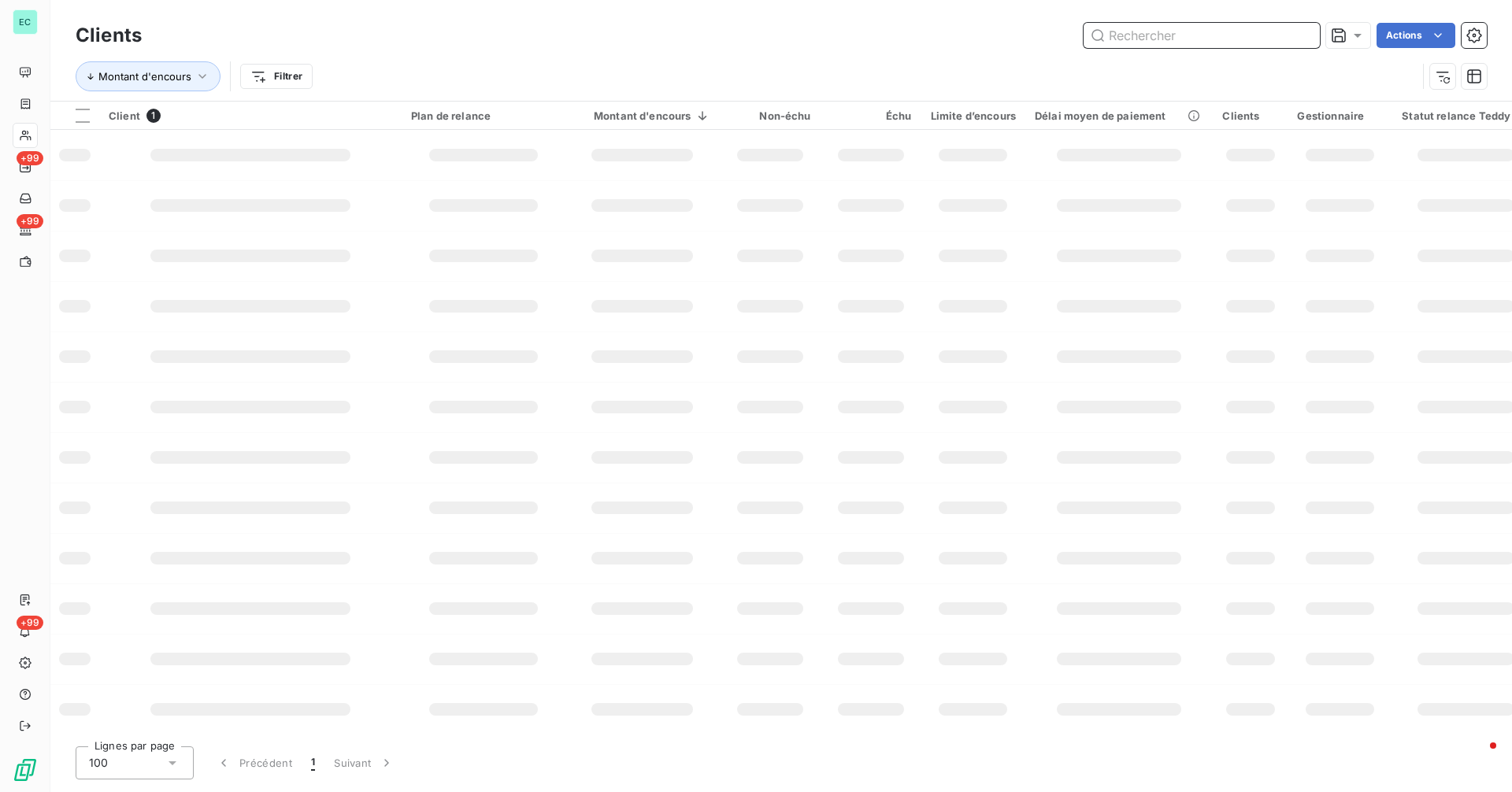
click at [1245, 38] on input "text" at bounding box center [1202, 35] width 237 height 25
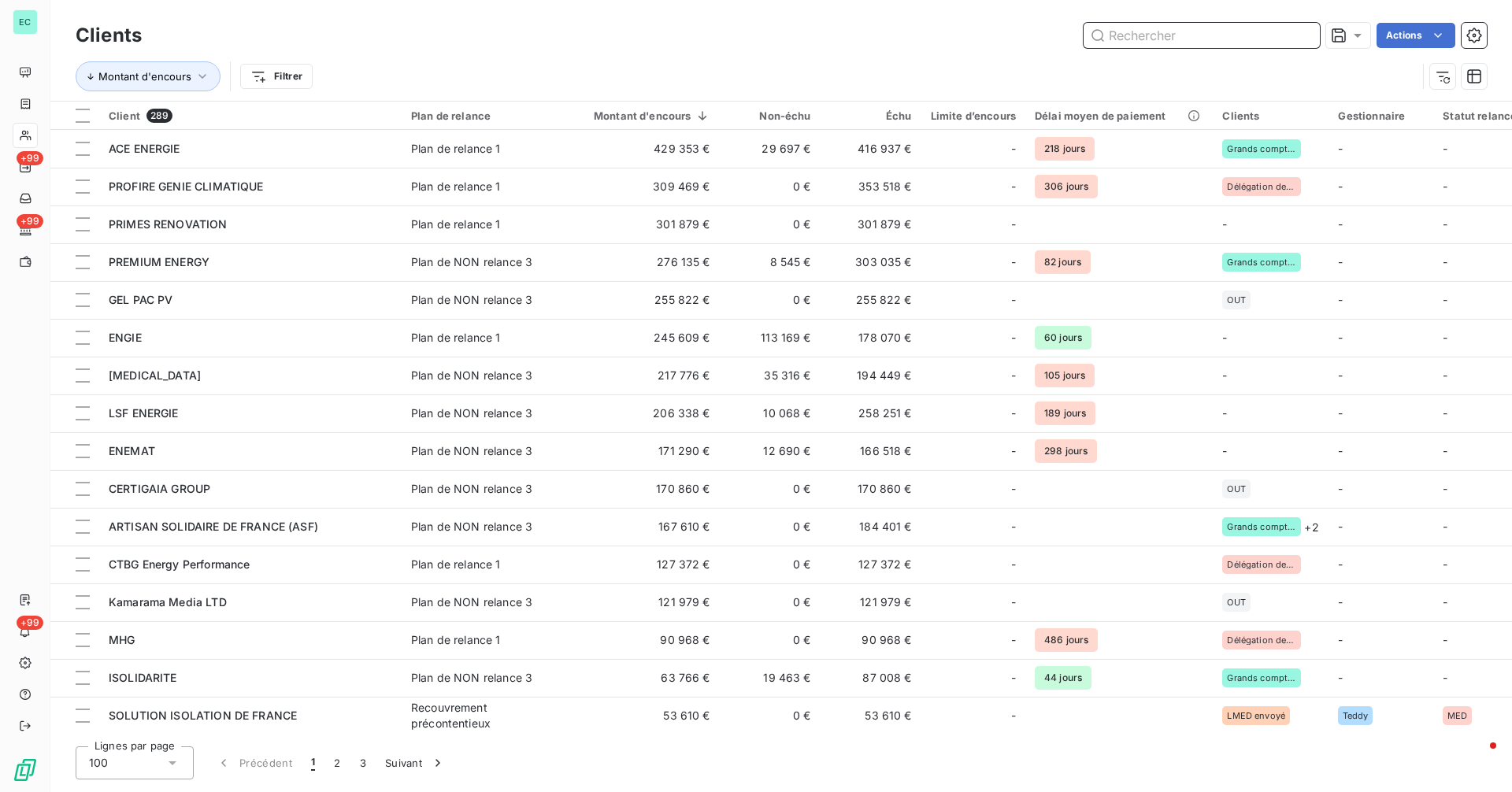
paste input "Renov Bat"
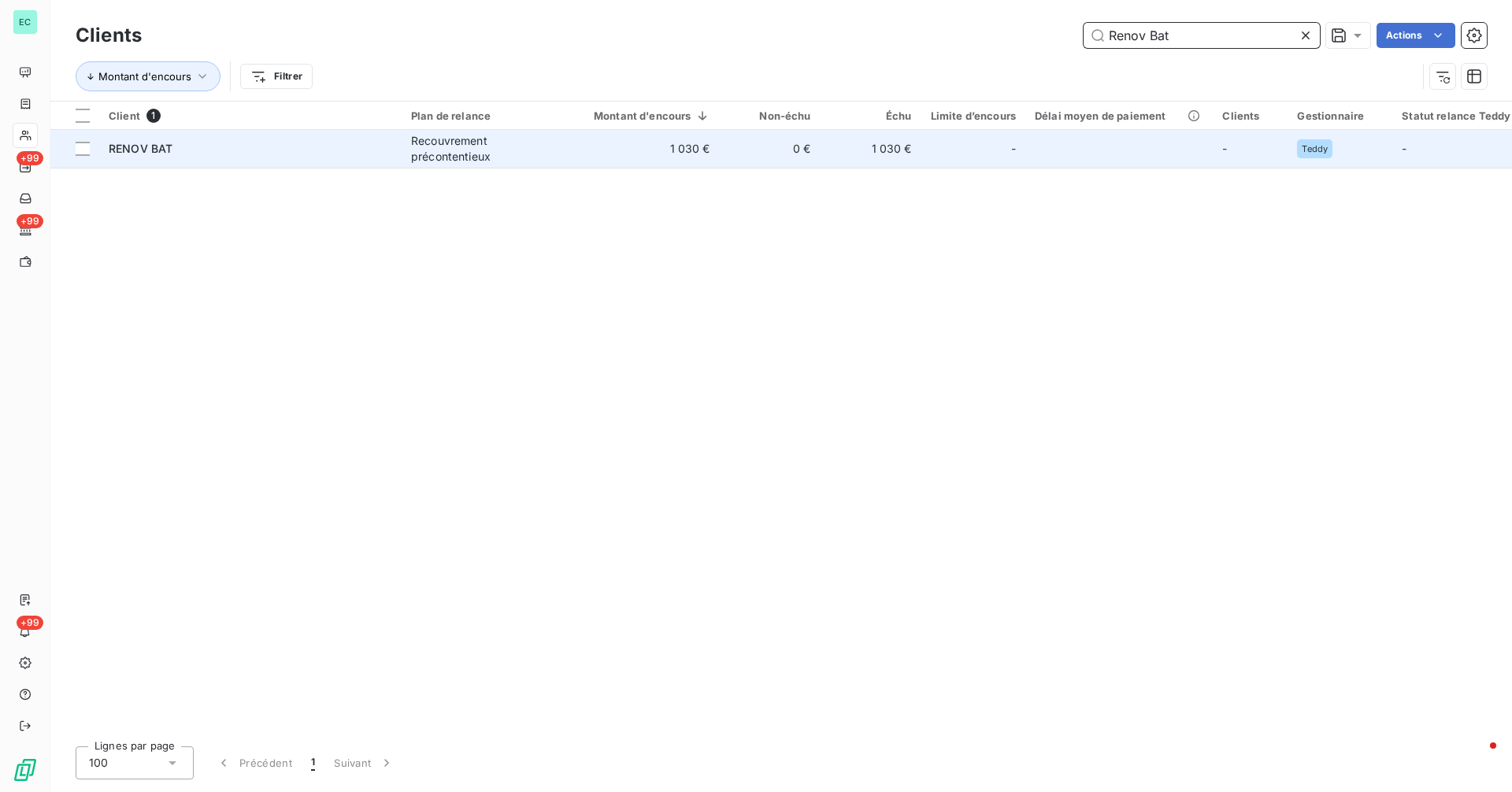
type input "Renov Bat"
click at [687, 157] on td "1 030 €" at bounding box center [642, 149] width 154 height 38
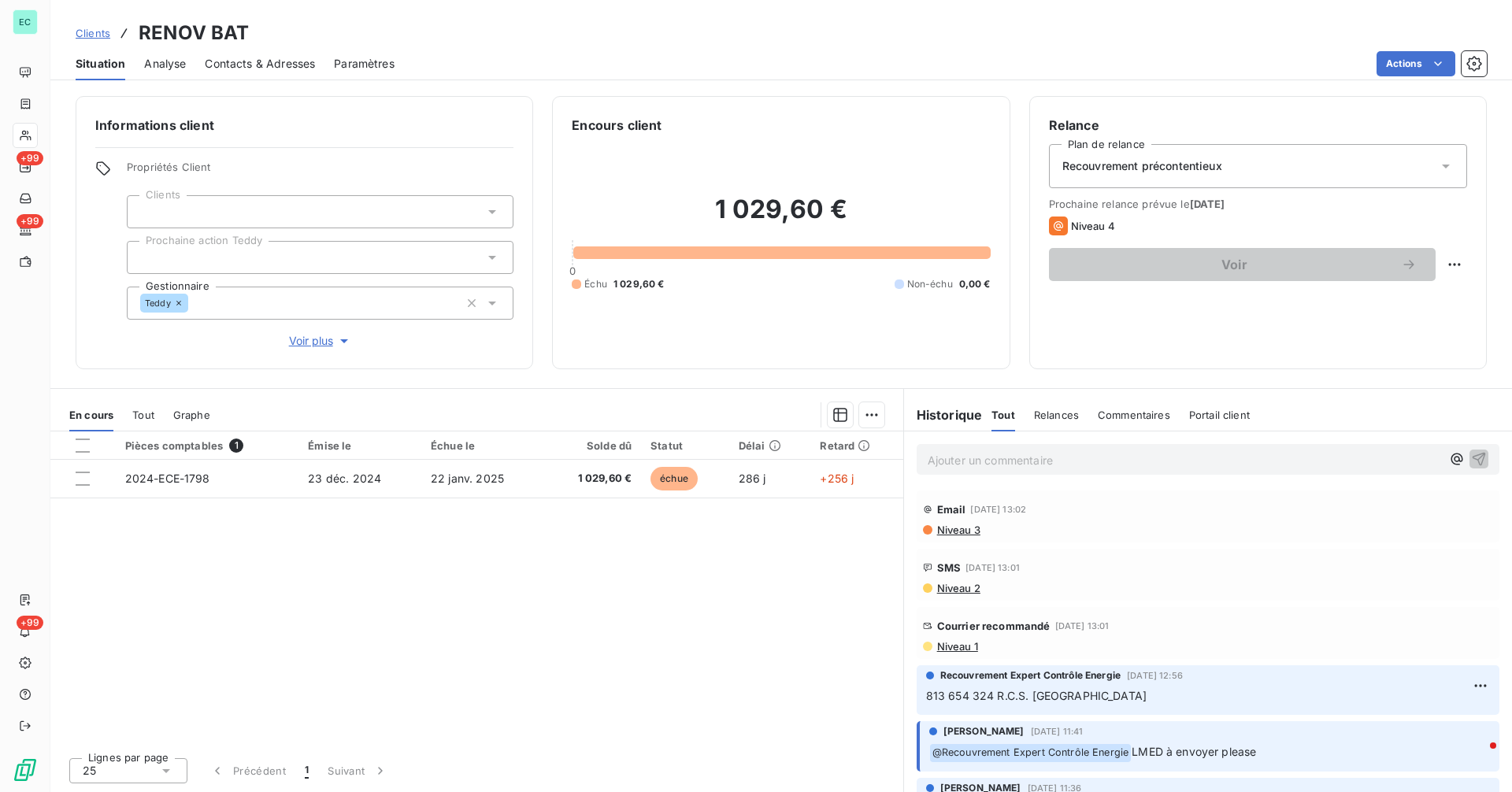
click at [969, 645] on span "Niveau 1" at bounding box center [956, 646] width 43 height 13
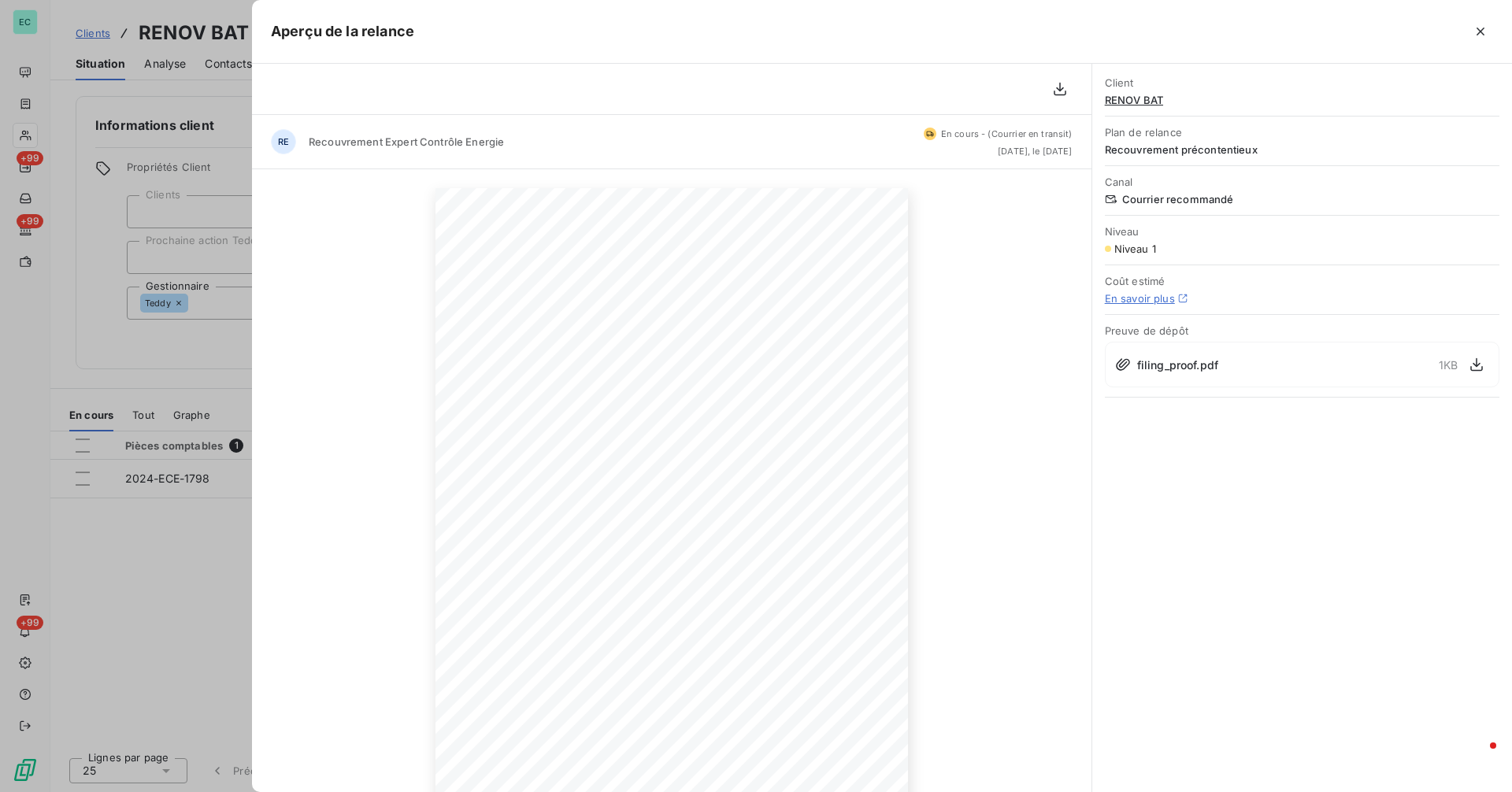
click at [143, 353] on div at bounding box center [756, 396] width 1512 height 792
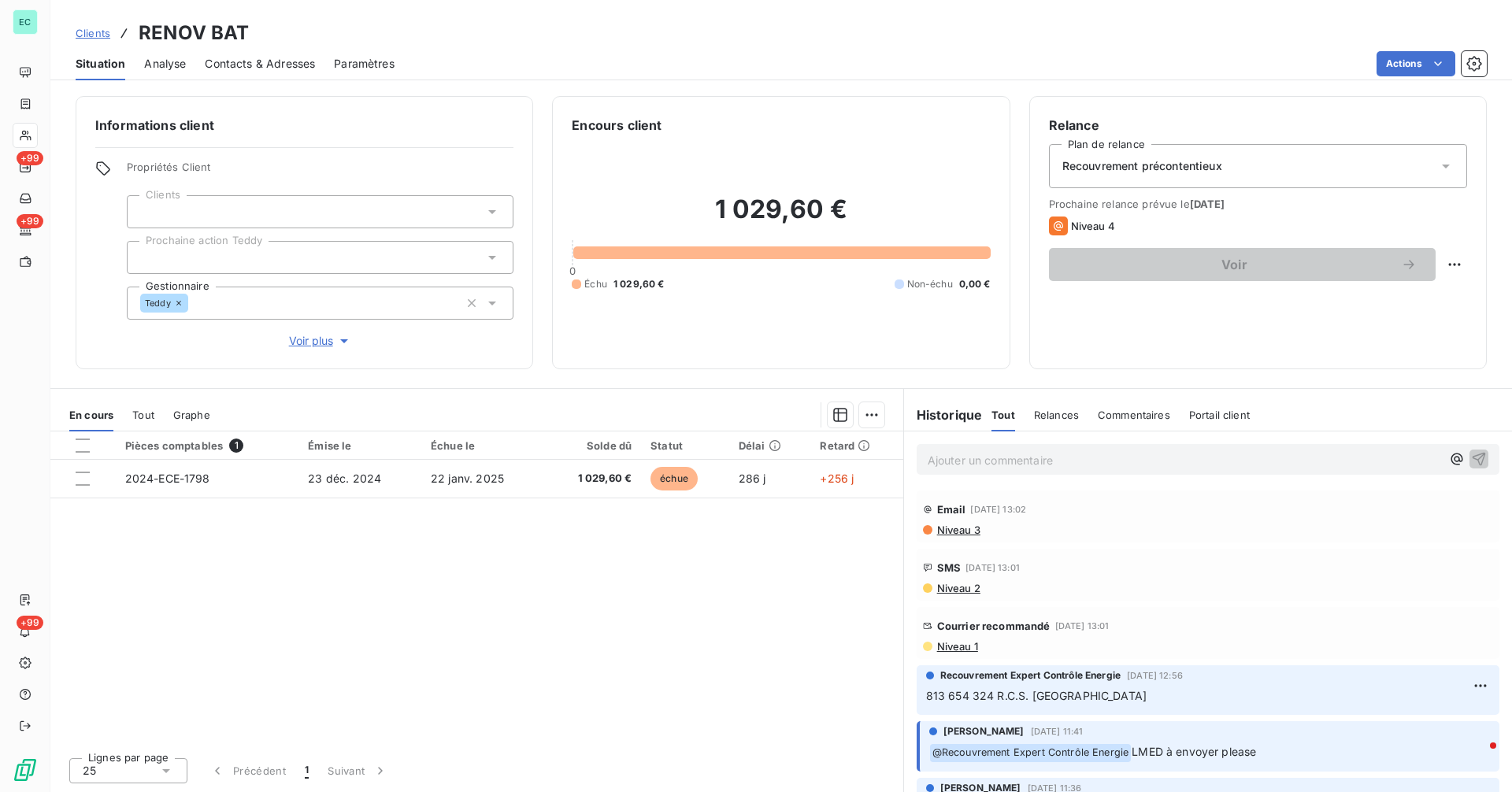
click at [86, 39] on span "Clients" at bounding box center [92, 33] width 35 height 13
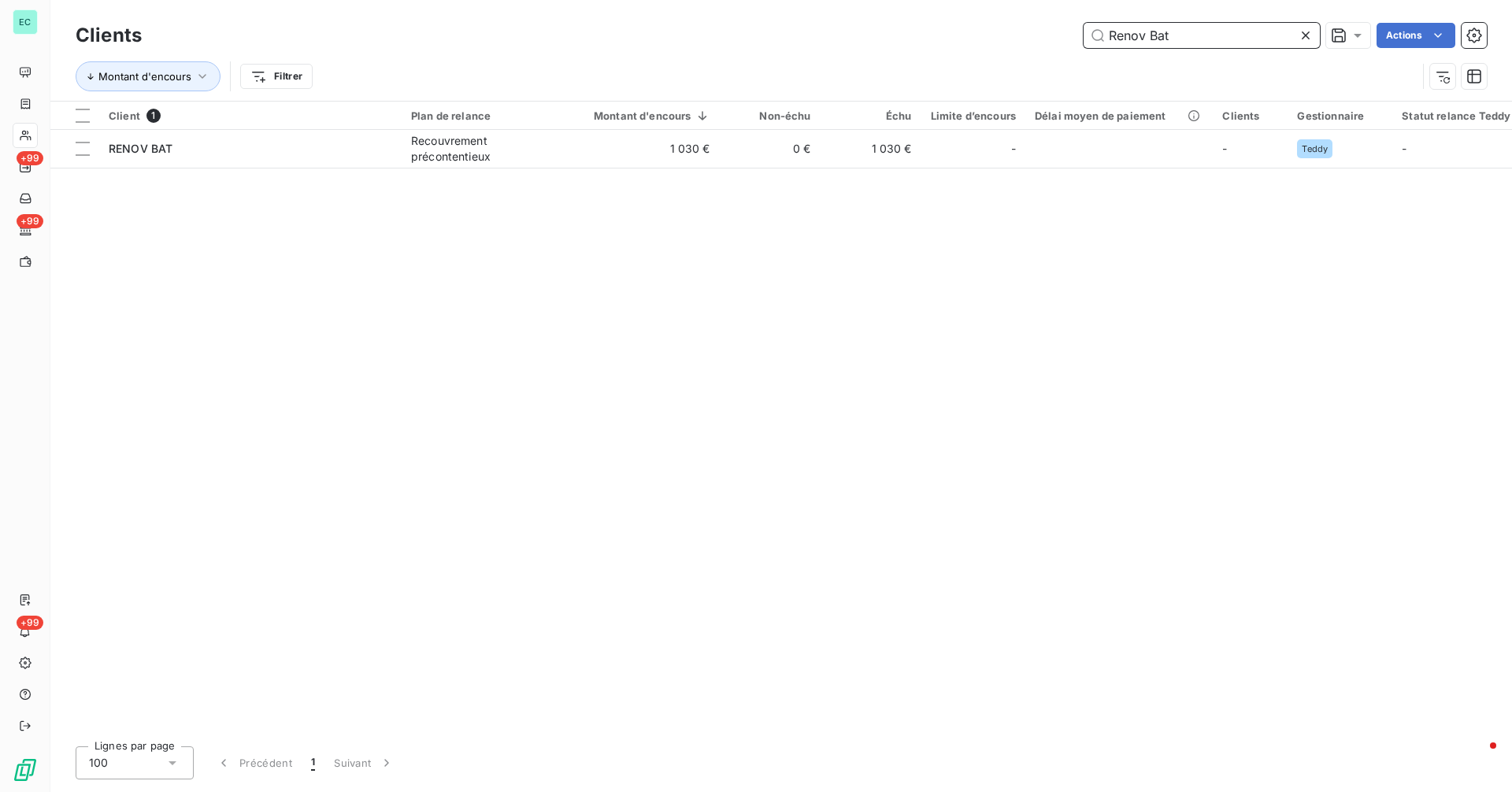
click at [1192, 42] on input "Renov Bat" at bounding box center [1202, 35] width 237 height 25
click at [1192, 41] on input "Renov Bat" at bounding box center [1202, 35] width 237 height 25
click at [1191, 41] on input "Renov Bat" at bounding box center [1202, 35] width 237 height 25
paste input "Eco Cal"
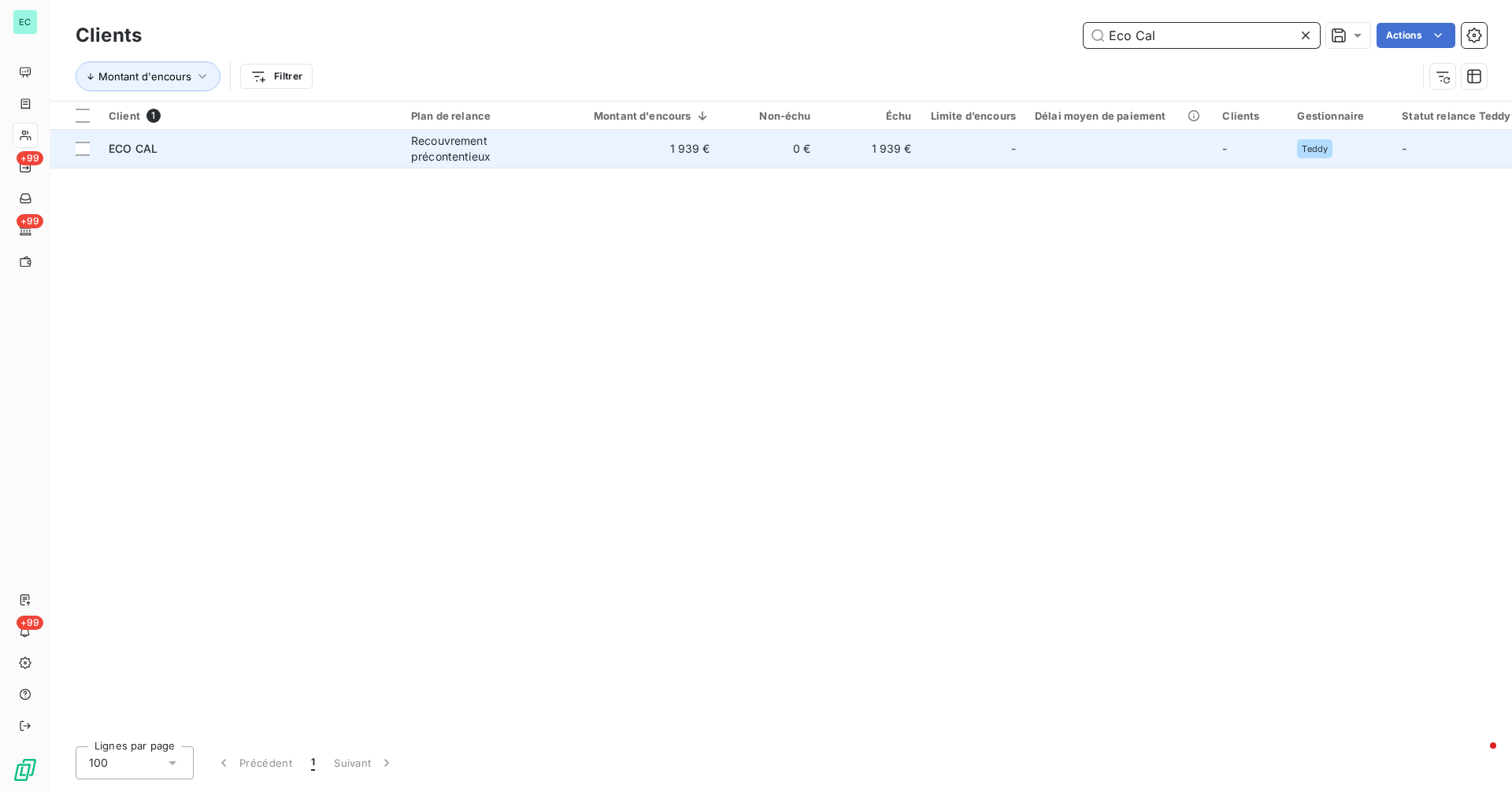
type input "Eco Cal"
click at [359, 141] on div "ECO CAL" at bounding box center [250, 149] width 283 height 16
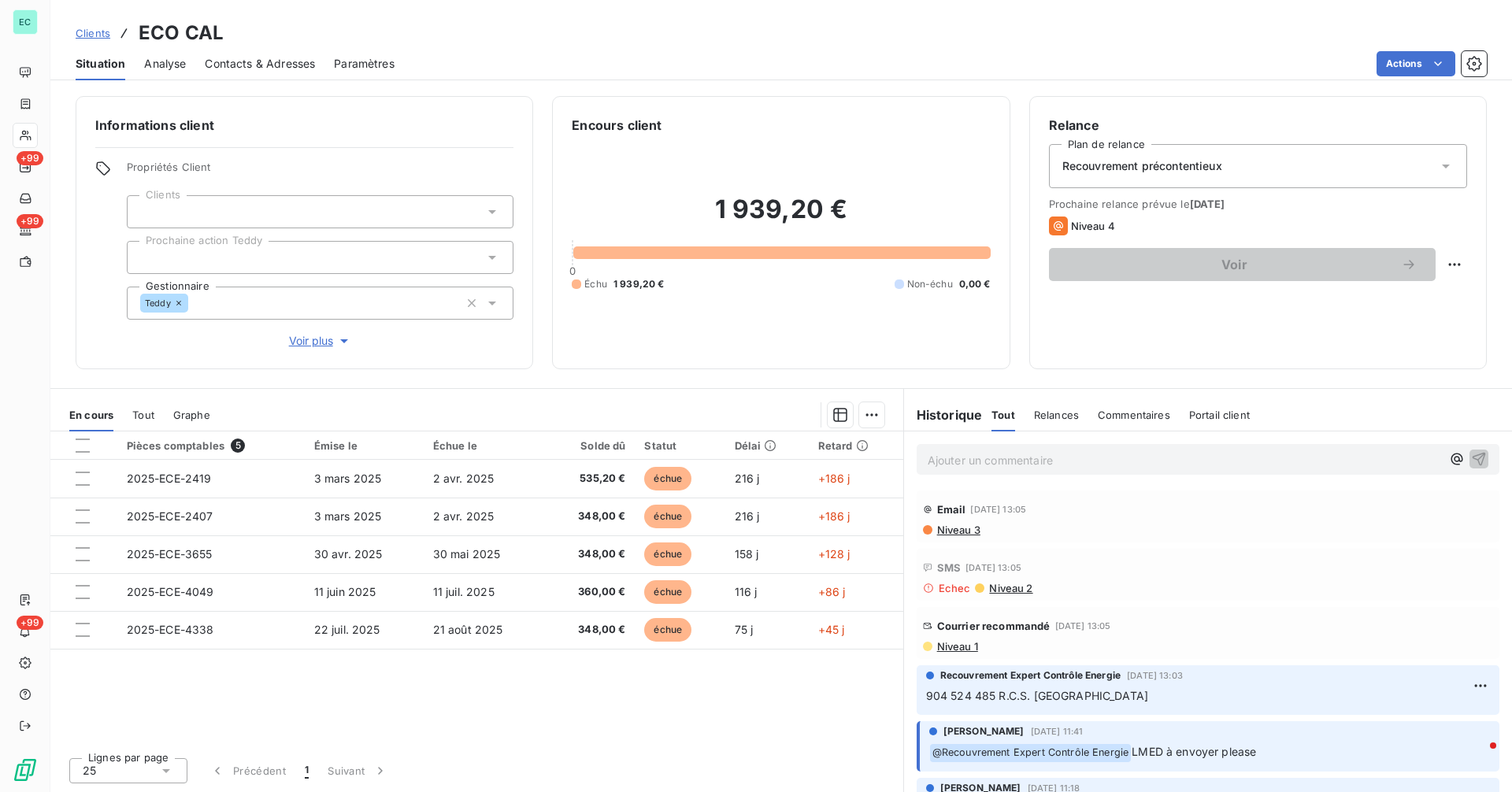
click at [953, 646] on span "Niveau 1" at bounding box center [956, 646] width 43 height 13
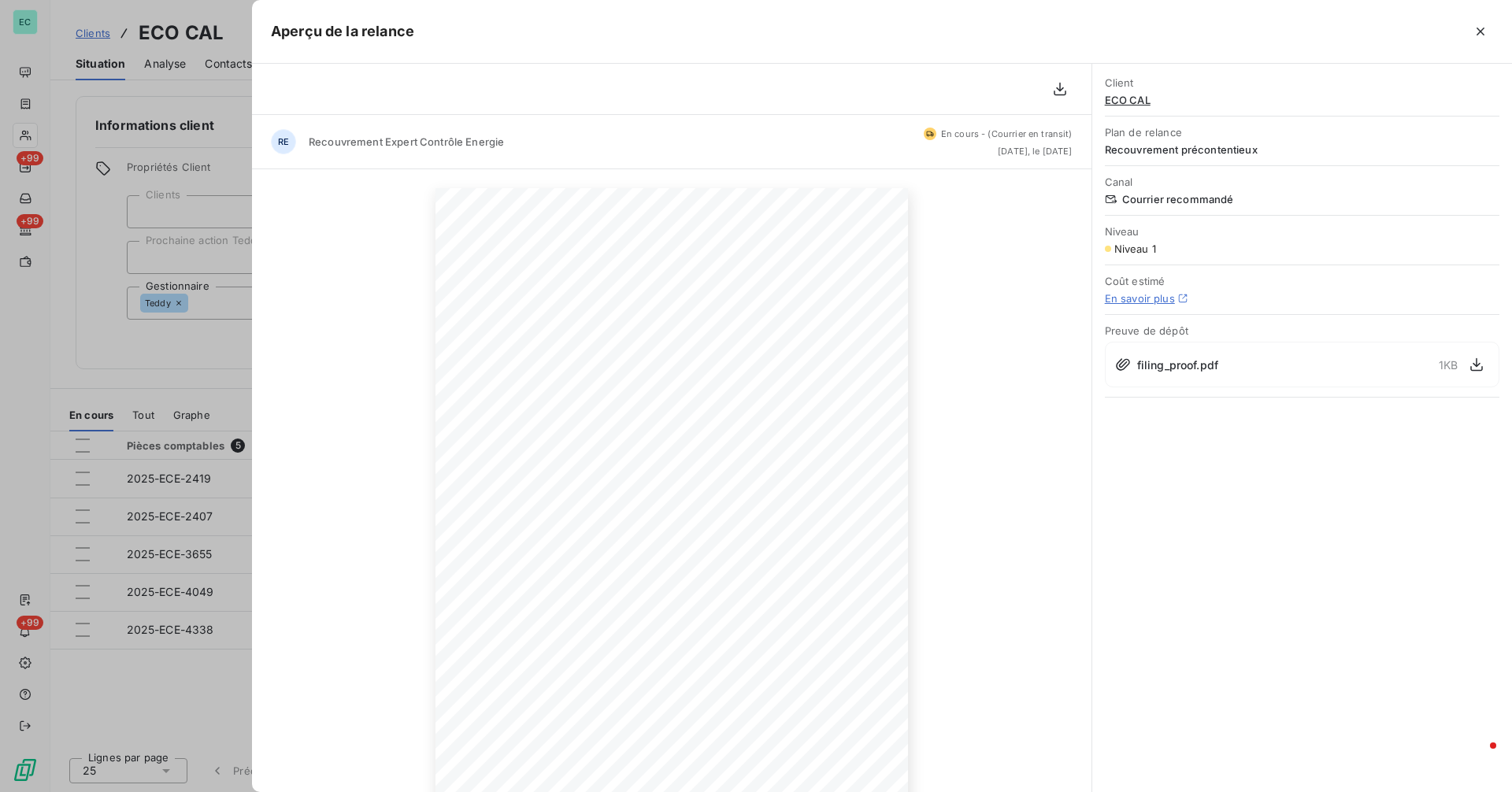
click at [157, 349] on div at bounding box center [756, 396] width 1512 height 792
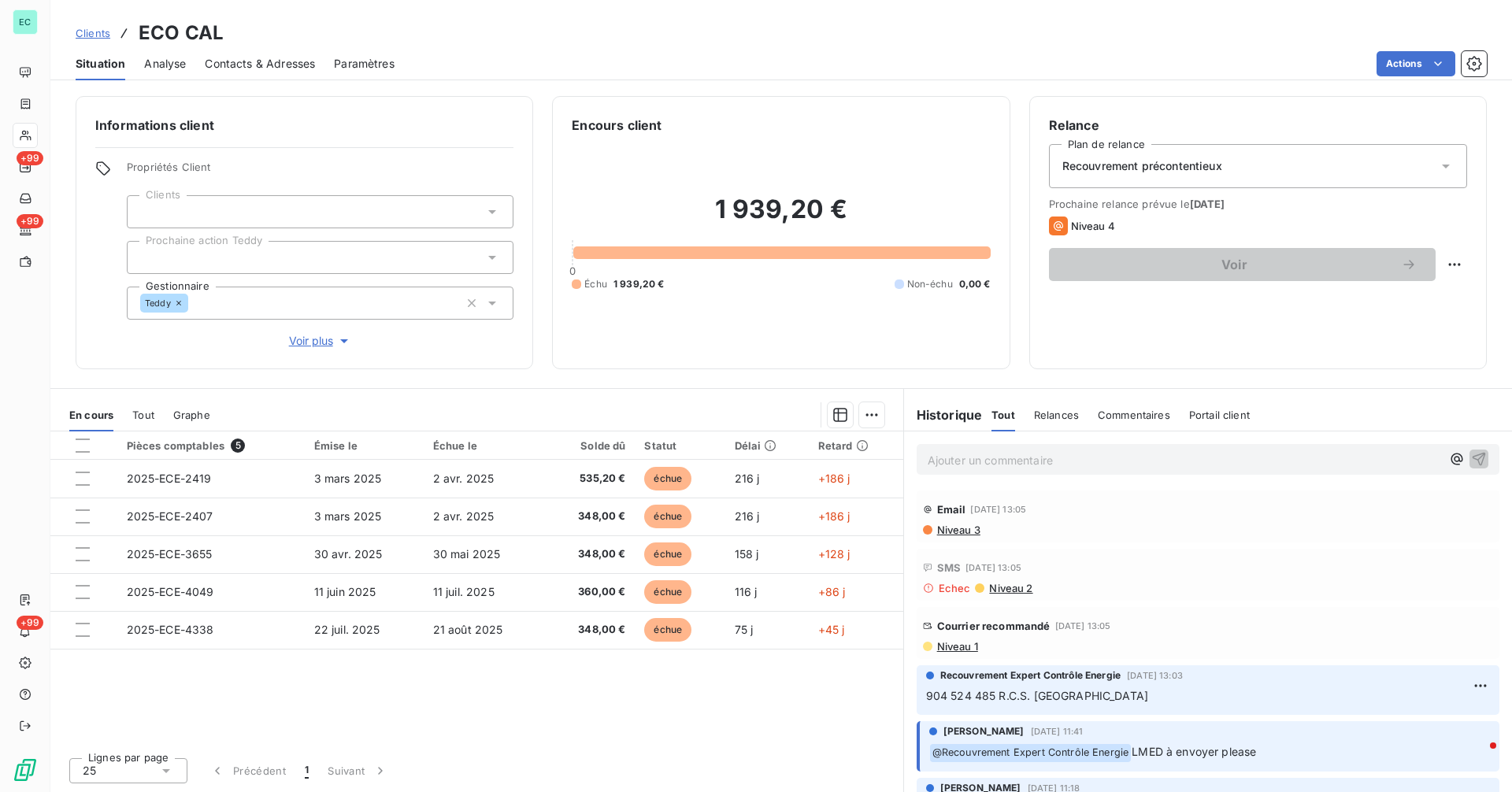
click at [96, 33] on span "Clients" at bounding box center [92, 33] width 35 height 13
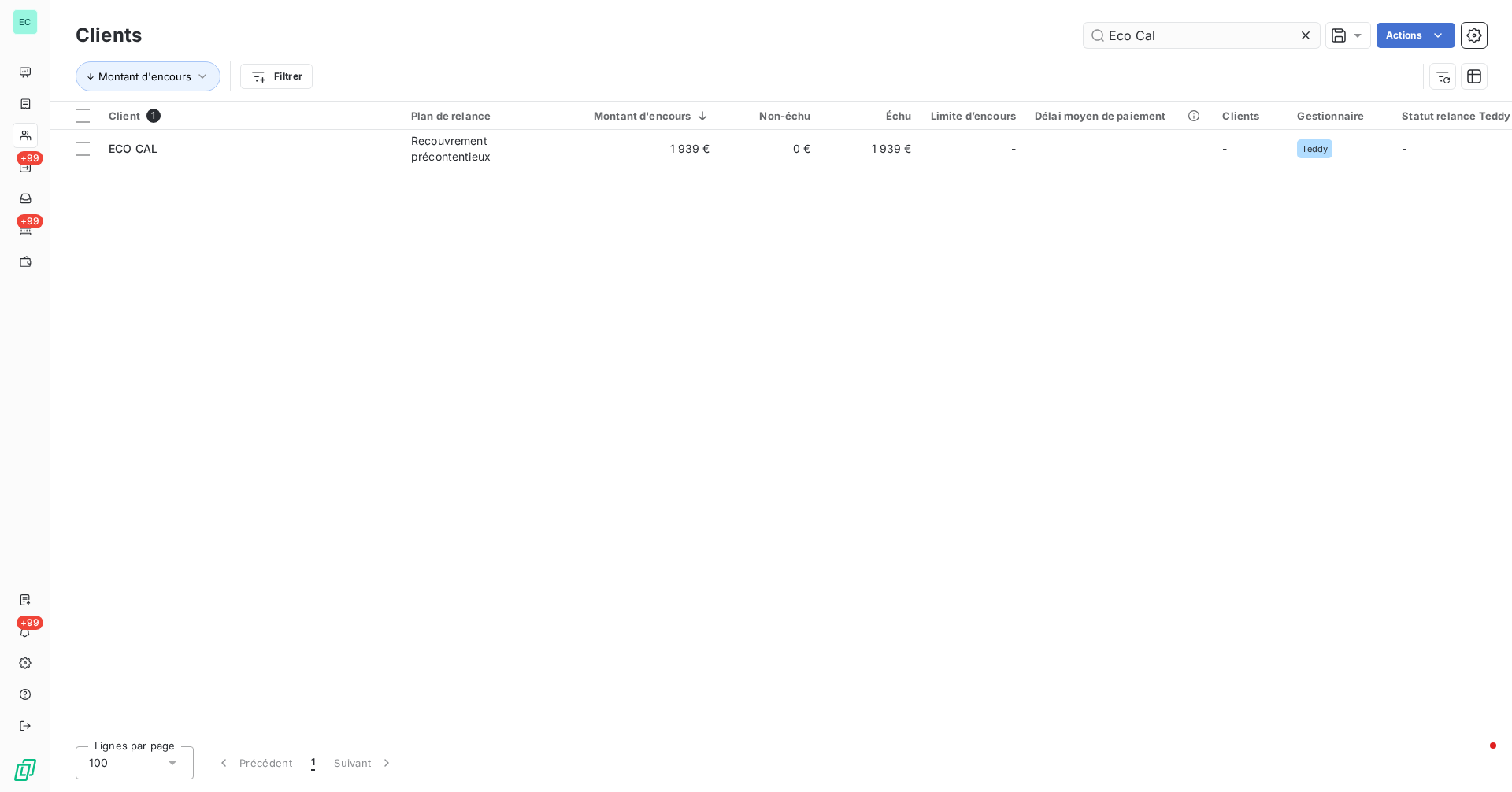
click at [1185, 40] on input "Eco Cal" at bounding box center [1202, 35] width 237 height 25
click at [1185, 39] on input "Eco Cal" at bounding box center [1202, 35] width 237 height 25
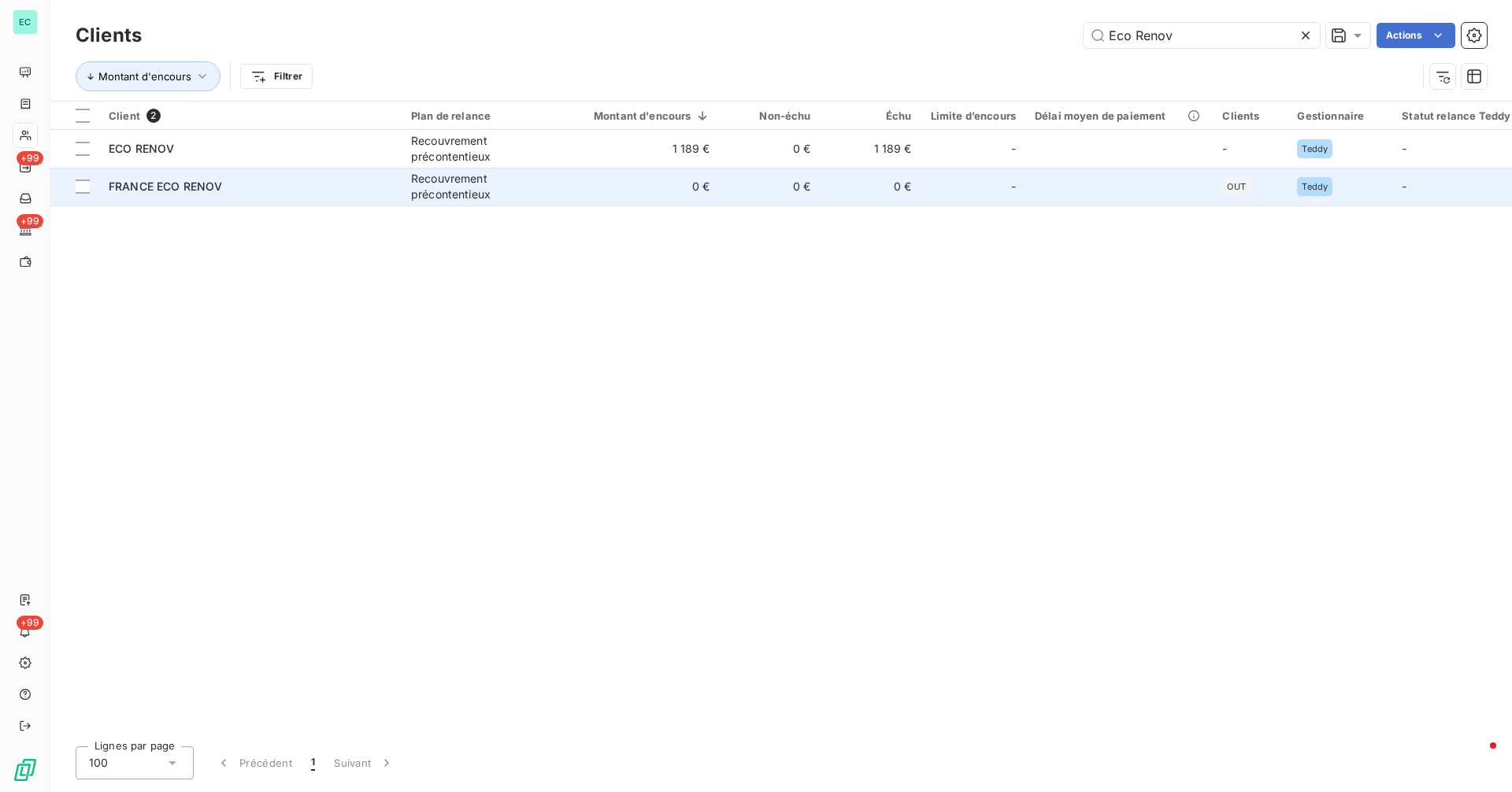
type input "Eco Renov"
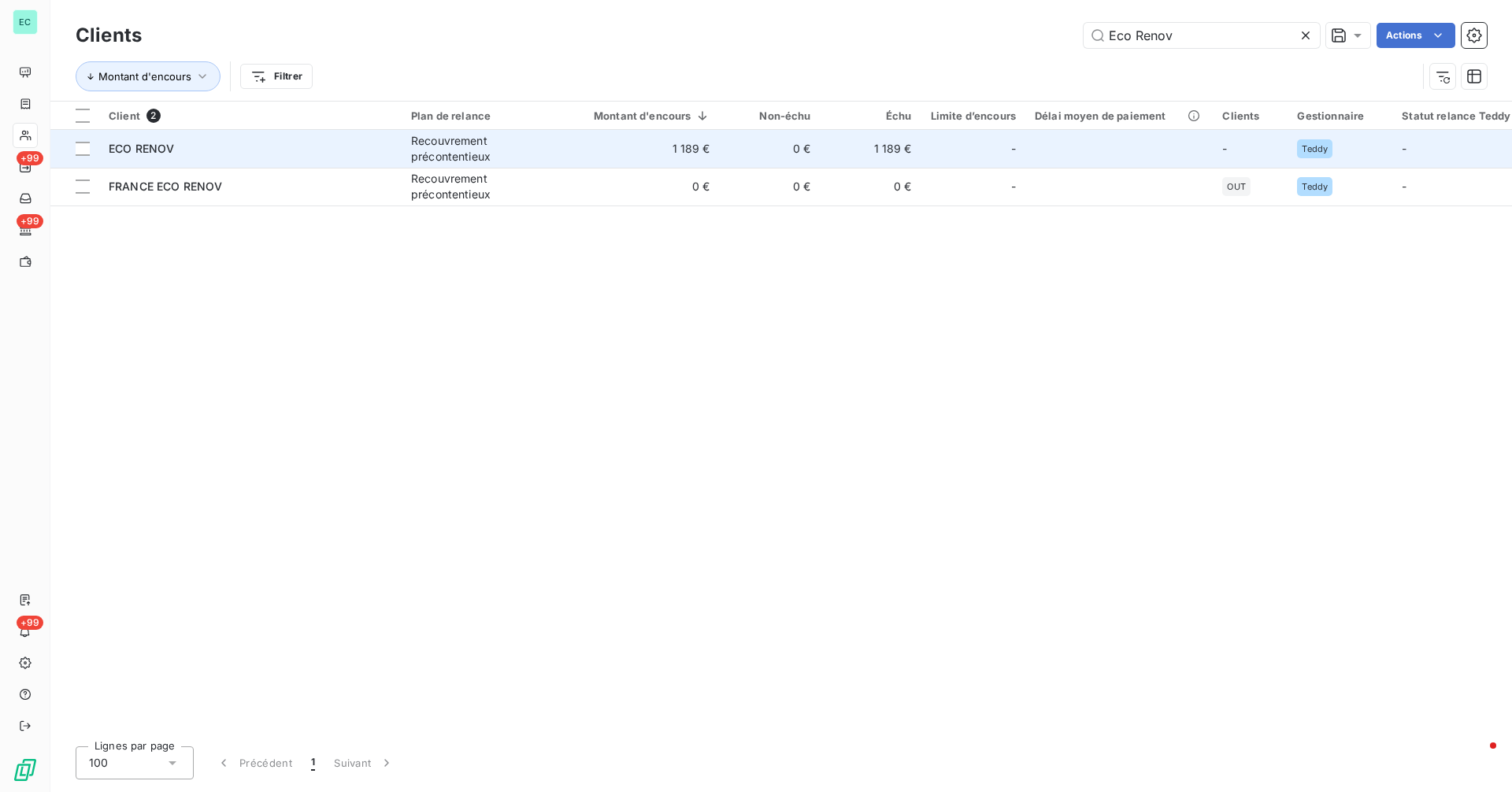
click at [649, 161] on td "1 189 €" at bounding box center [642, 149] width 154 height 38
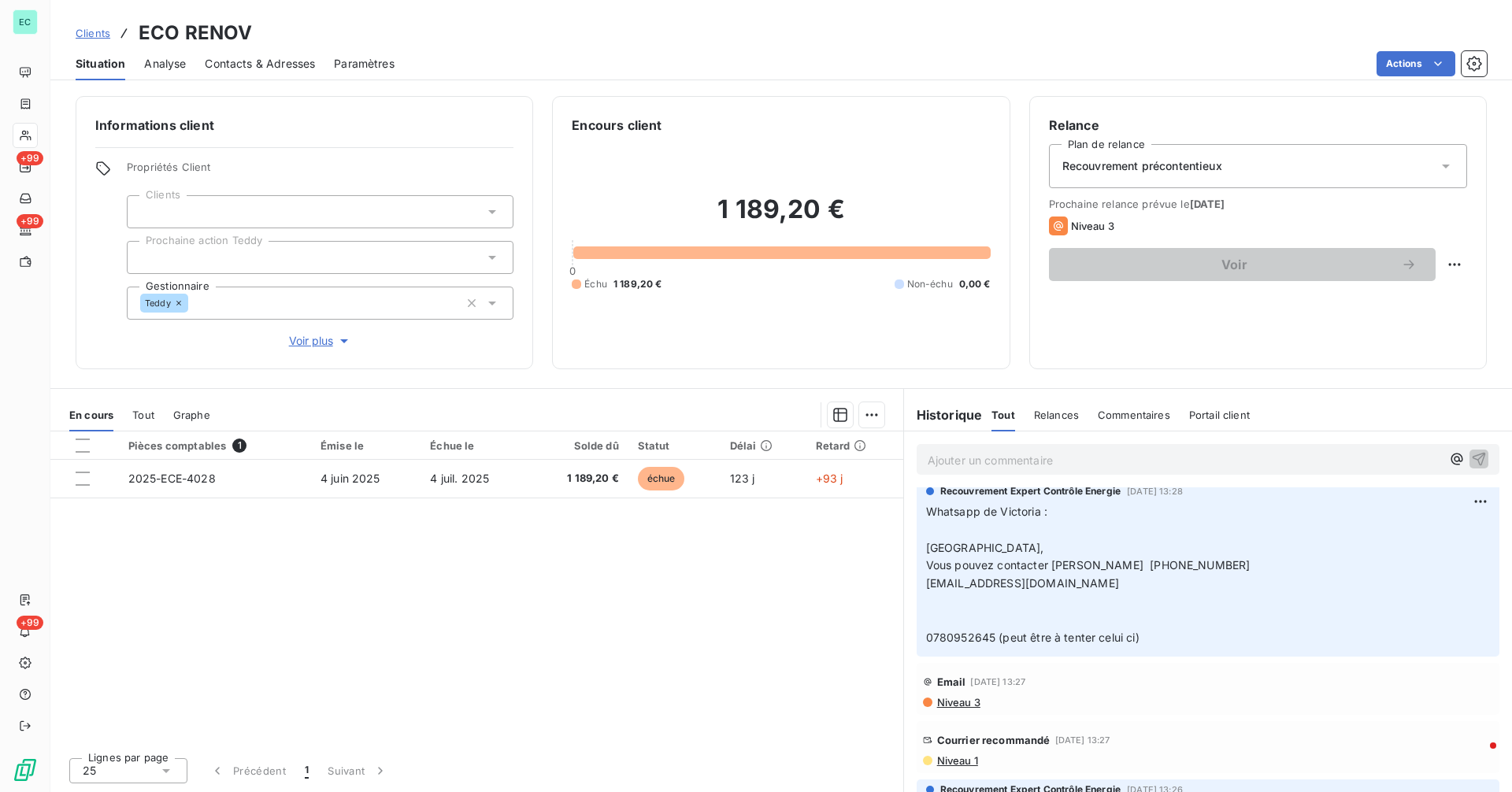
scroll to position [184, 0]
click at [966, 765] on span "Niveau 1" at bounding box center [956, 758] width 43 height 13
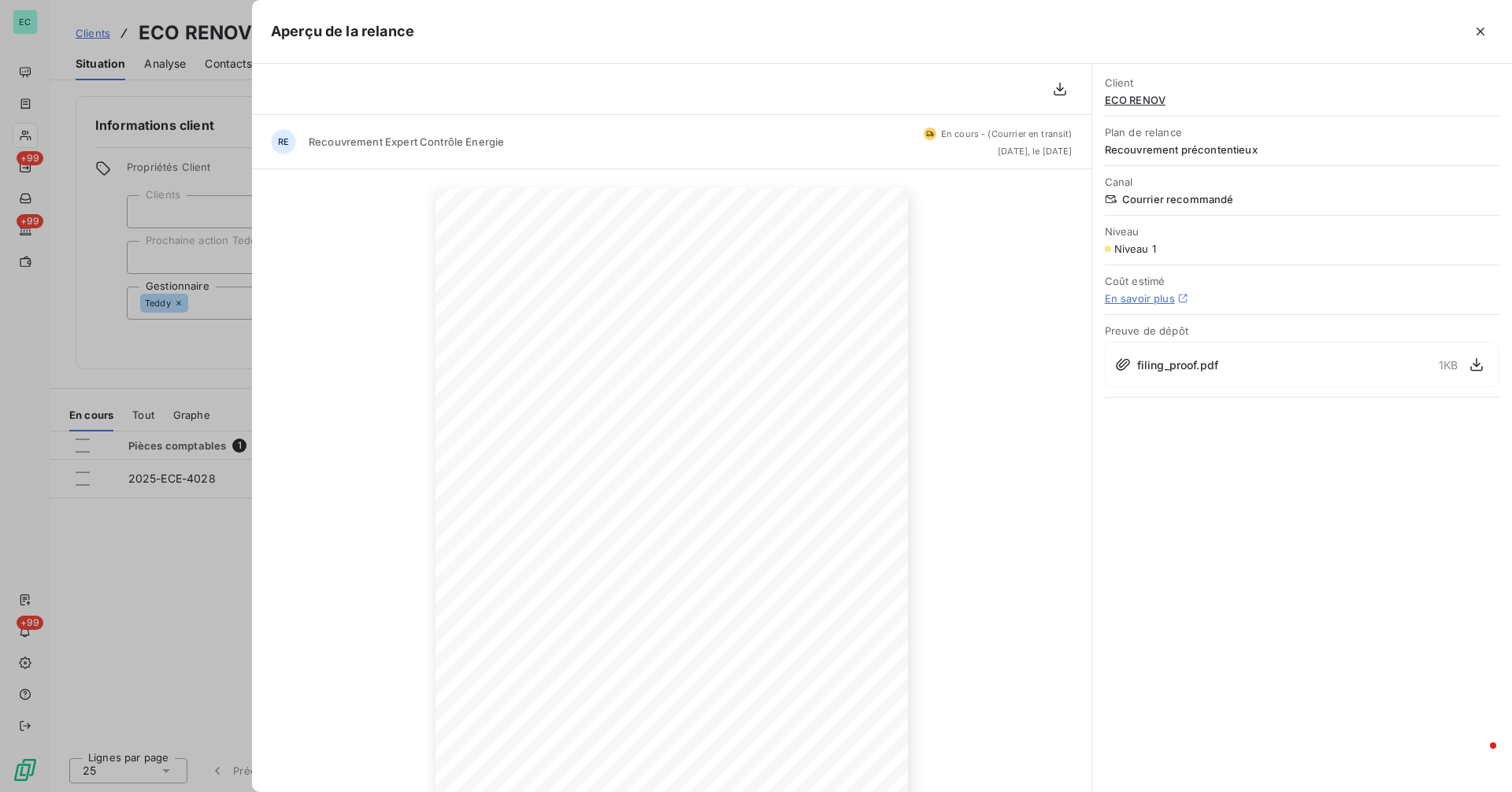
click at [97, 292] on div at bounding box center [756, 396] width 1512 height 792
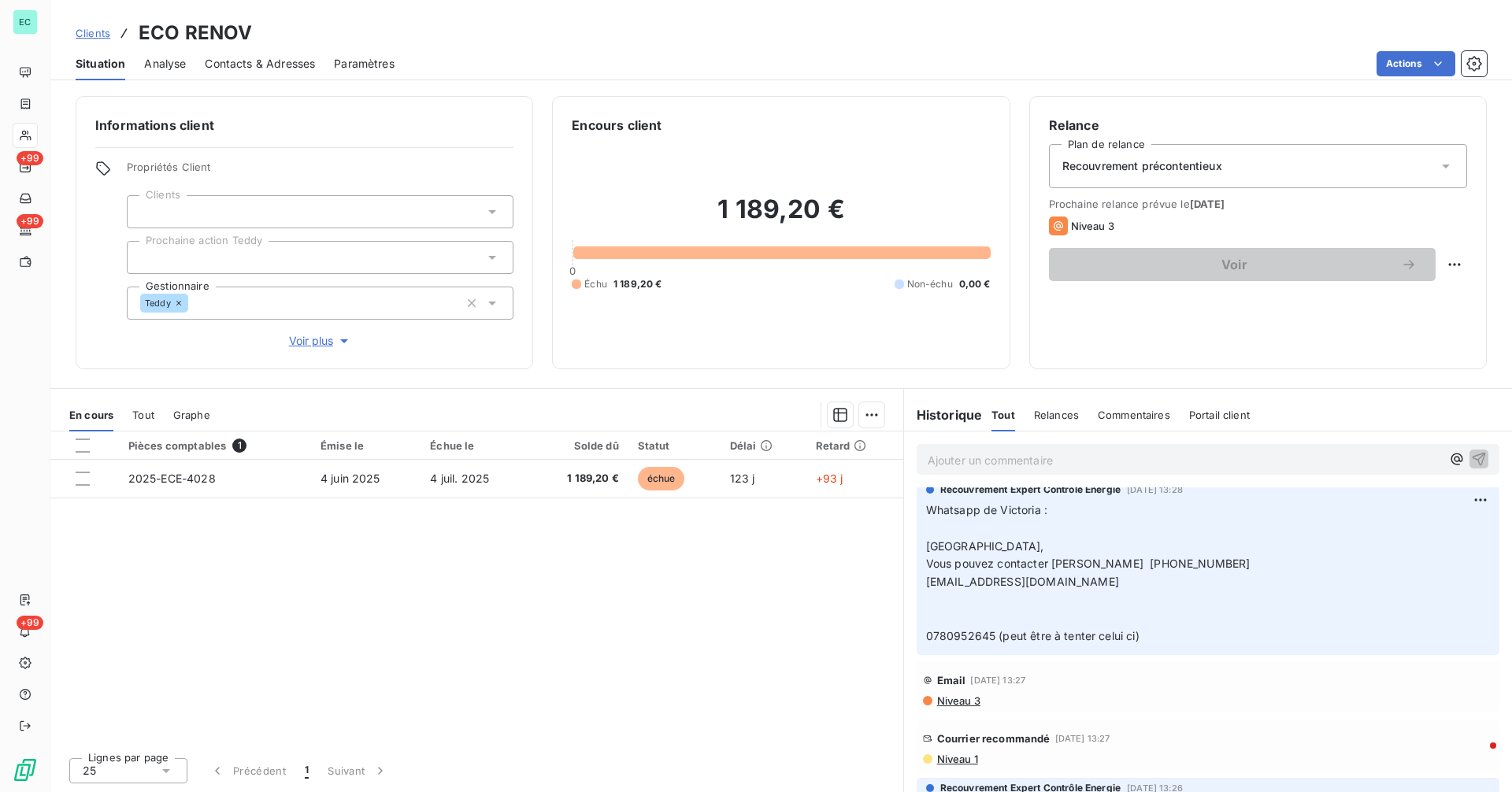
click at [100, 32] on span "Clients" at bounding box center [92, 33] width 35 height 13
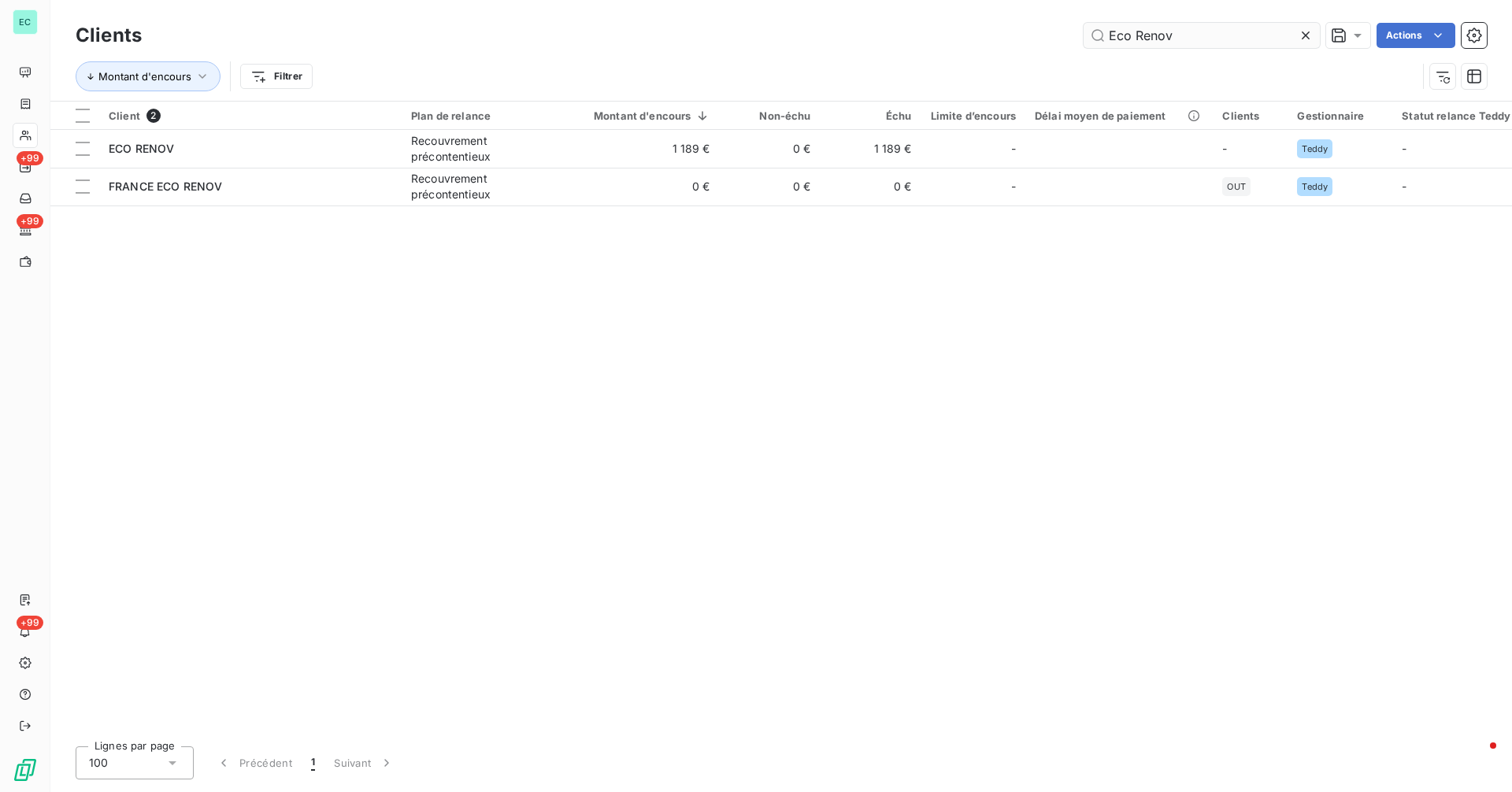
click at [1183, 40] on input "Eco Renov" at bounding box center [1202, 35] width 237 height 25
click at [1183, 39] on input "Eco Renov" at bounding box center [1202, 35] width 237 height 25
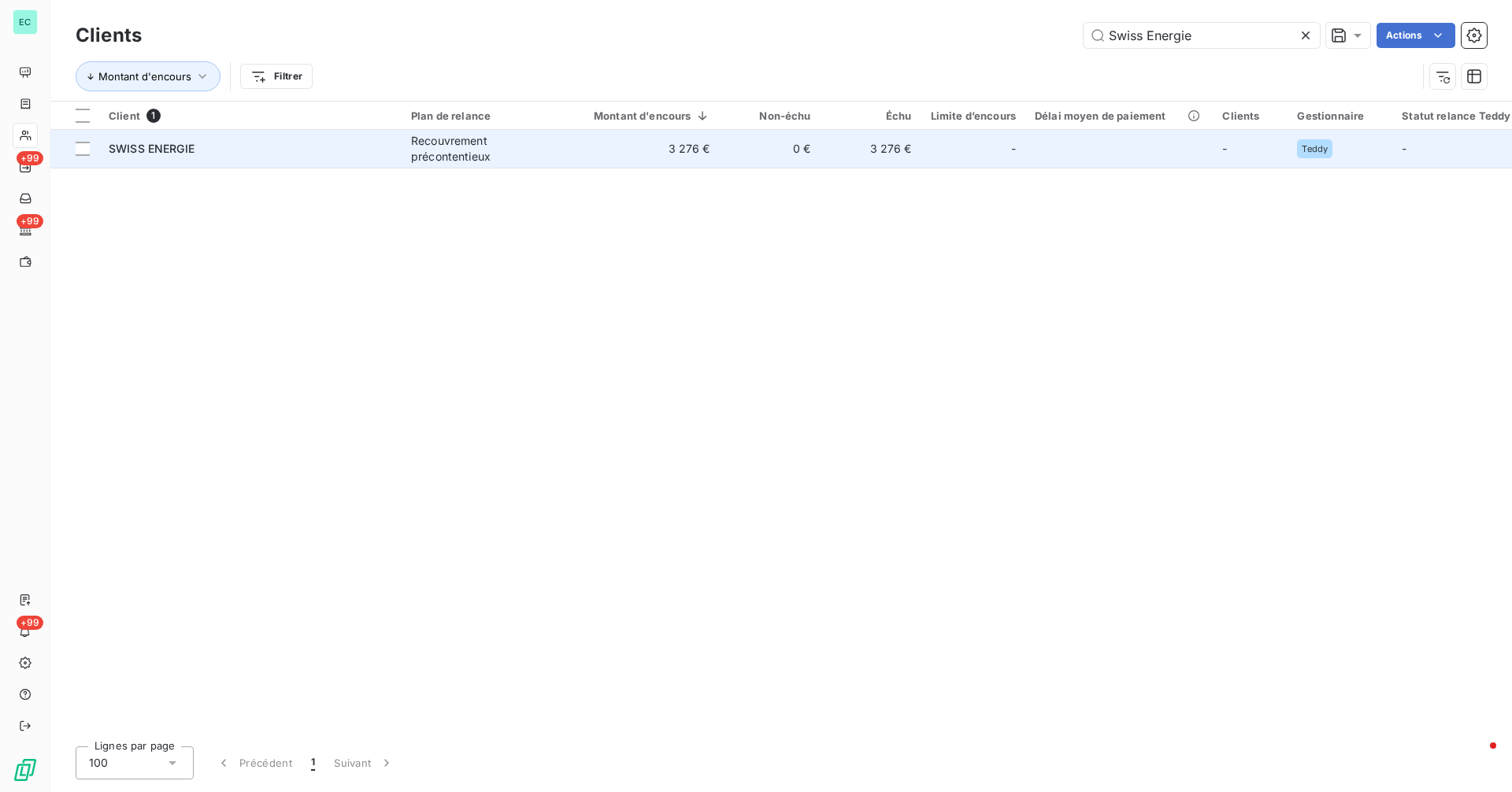
type input "Swiss Energie"
click at [491, 167] on td "Recouvrement précontentieux" at bounding box center [483, 149] width 164 height 38
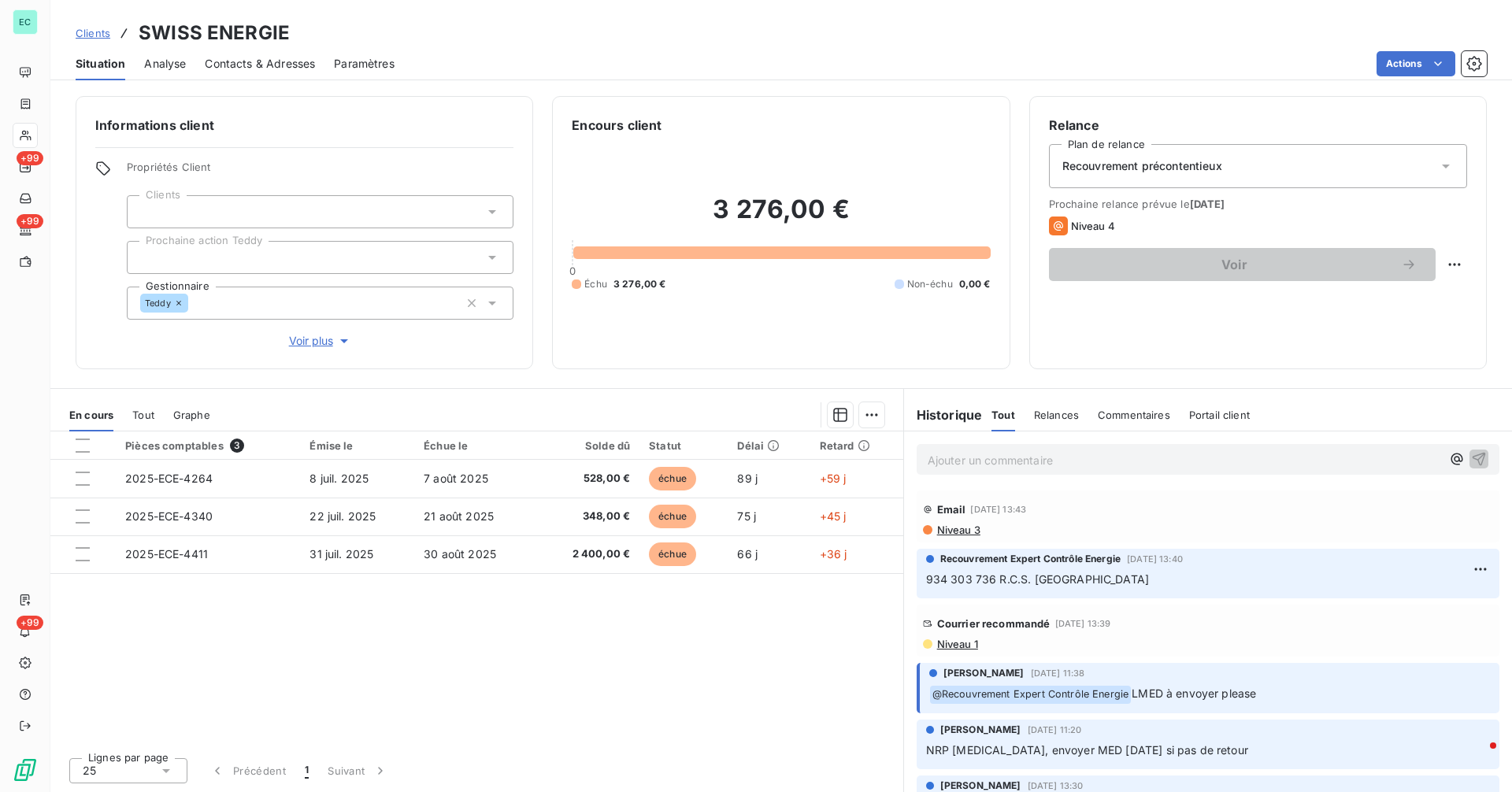
click at [973, 646] on span "Niveau 1" at bounding box center [956, 644] width 43 height 13
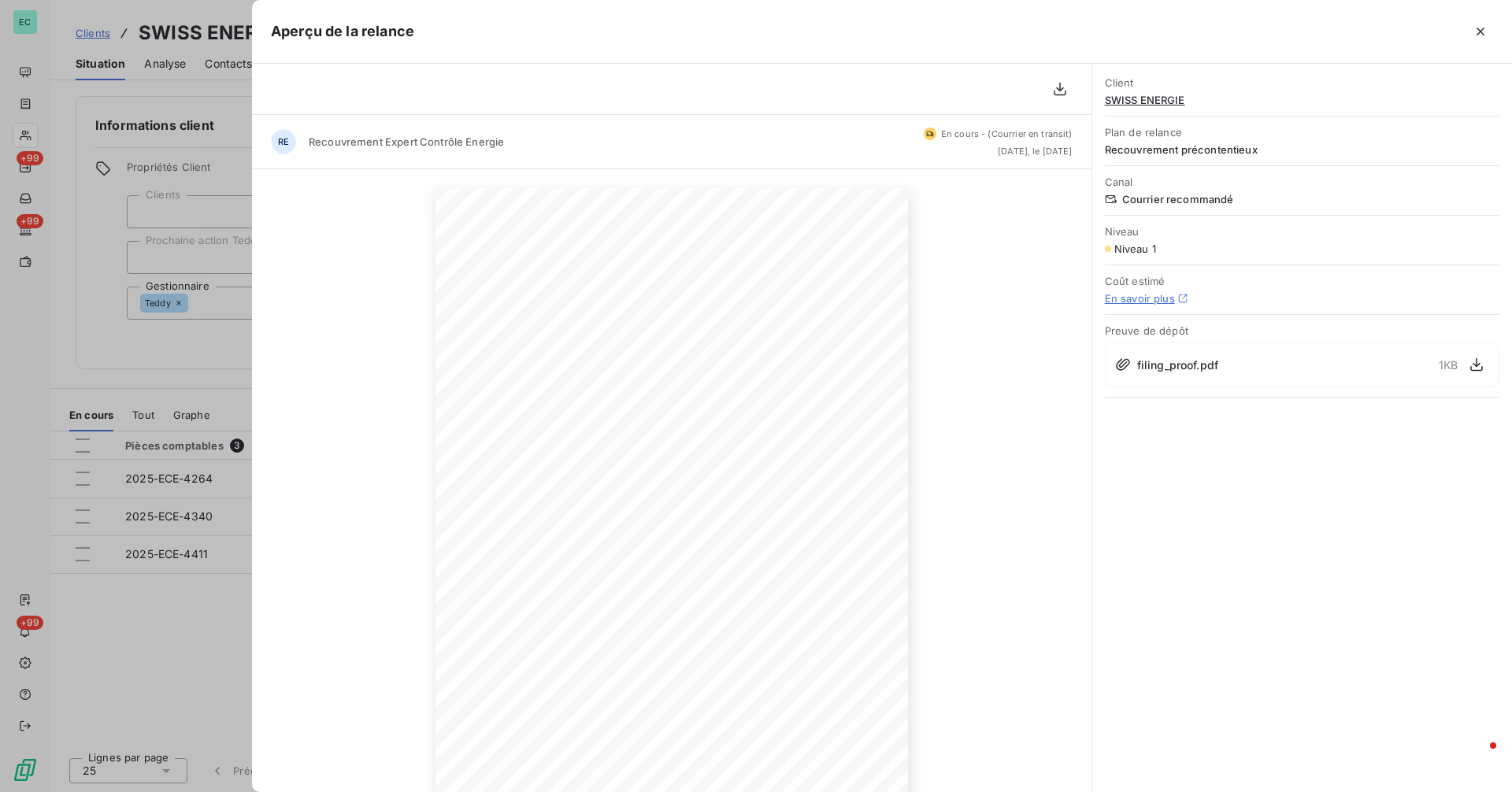
click at [187, 380] on div at bounding box center [756, 396] width 1512 height 792
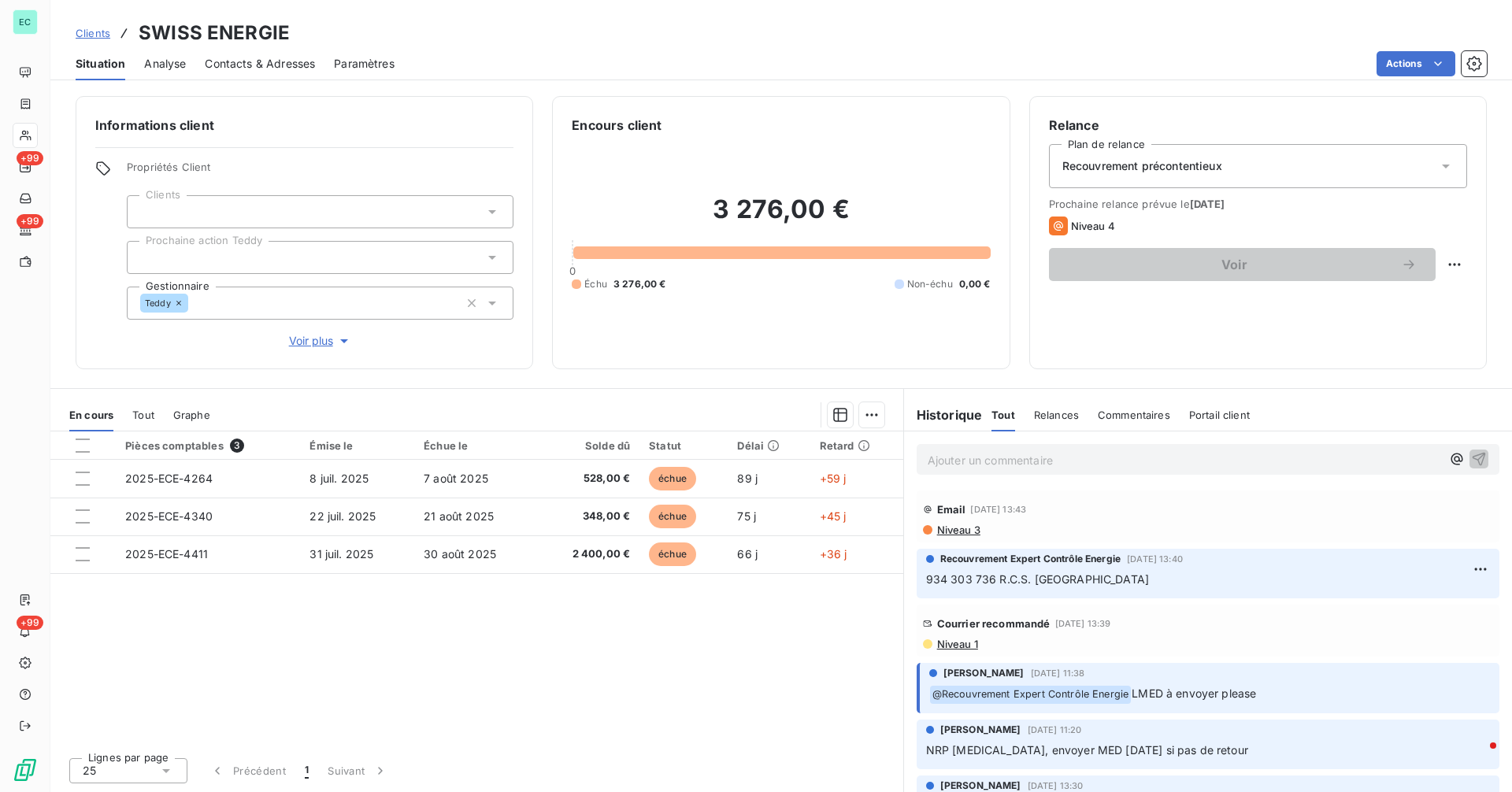
click at [91, 35] on span "Clients" at bounding box center [92, 33] width 35 height 13
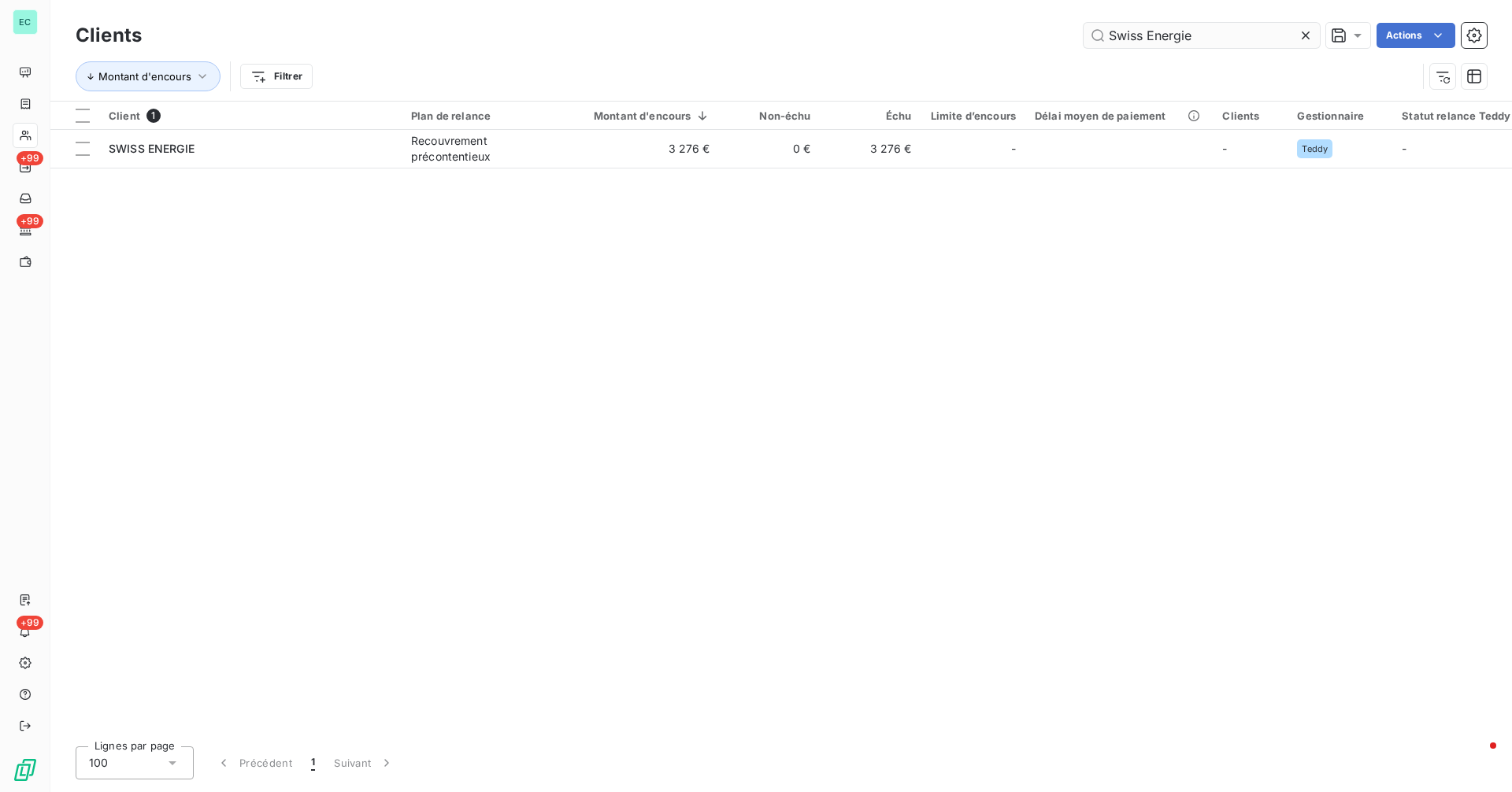
drag, startPoint x: 1221, startPoint y: 37, endPoint x: 1115, endPoint y: 36, distance: 106.0
click at [1151, 36] on input "Swiss Energie" at bounding box center [1202, 35] width 237 height 25
click at [1021, 37] on div "Swiss Energie Actions" at bounding box center [824, 35] width 1326 height 25
click at [1315, 33] on div at bounding box center [1308, 35] width 22 height 25
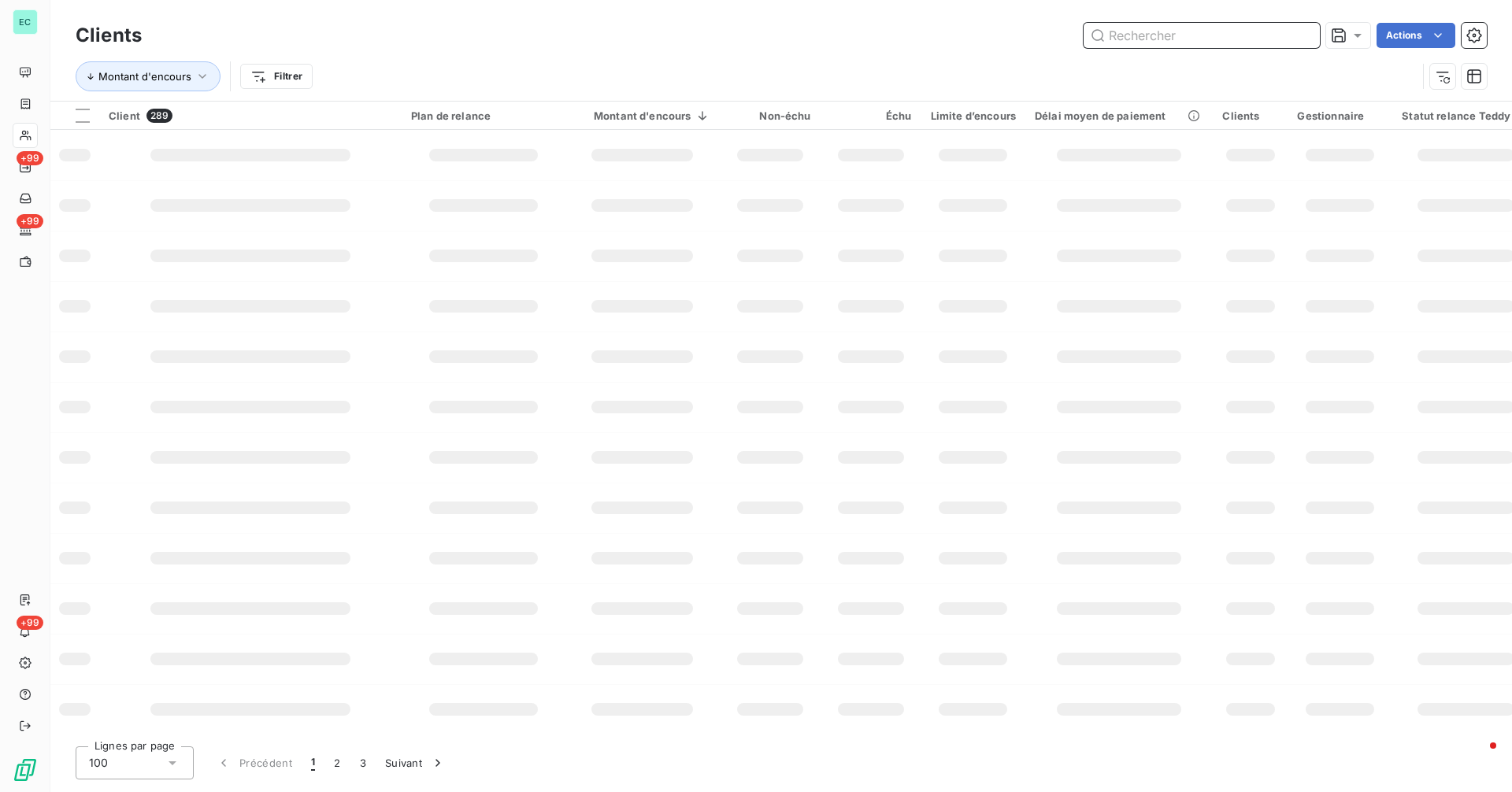
click at [1255, 33] on input "text" at bounding box center [1202, 35] width 237 height 25
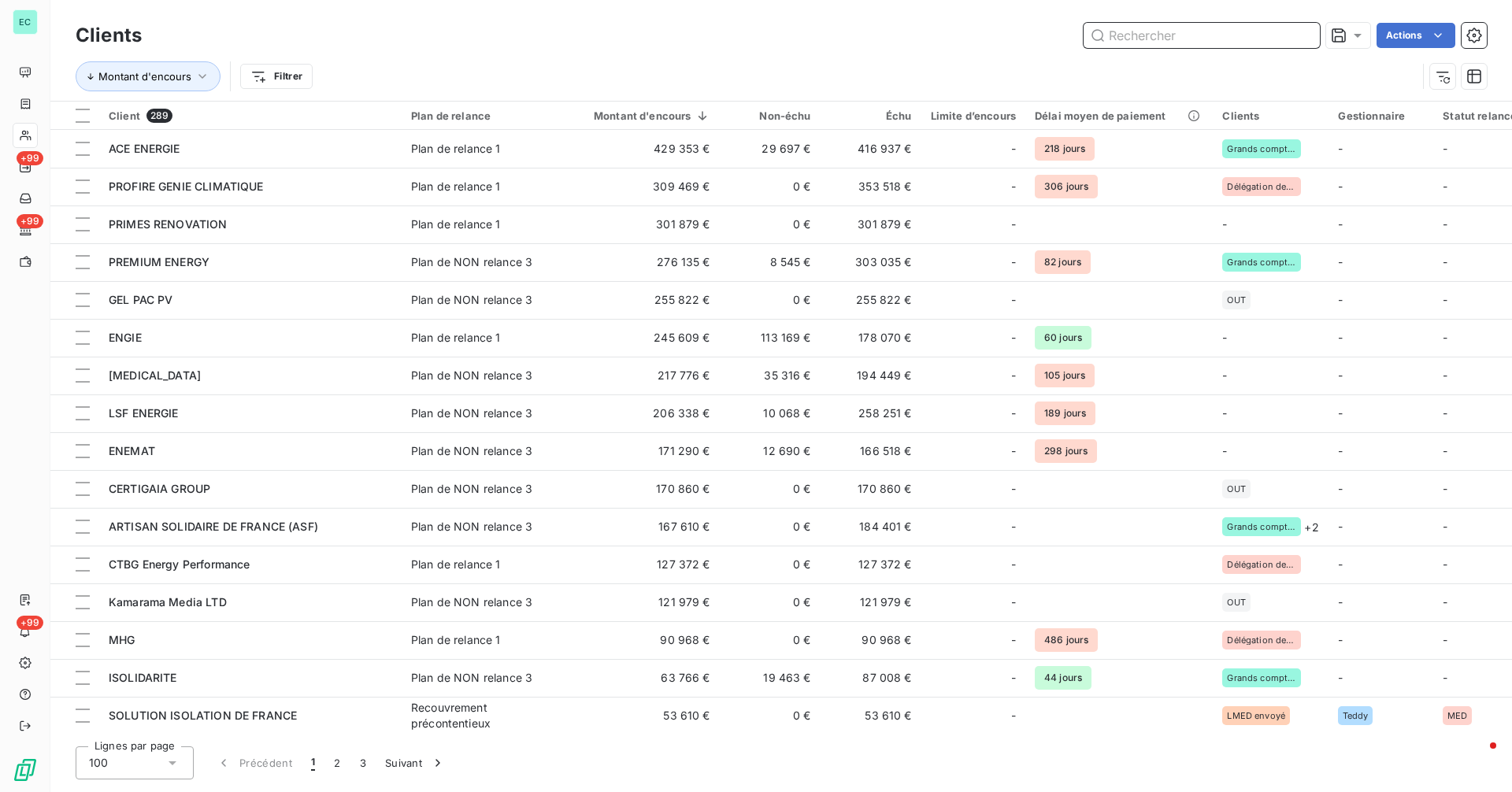
paste input "Groupe Expert Isolation"
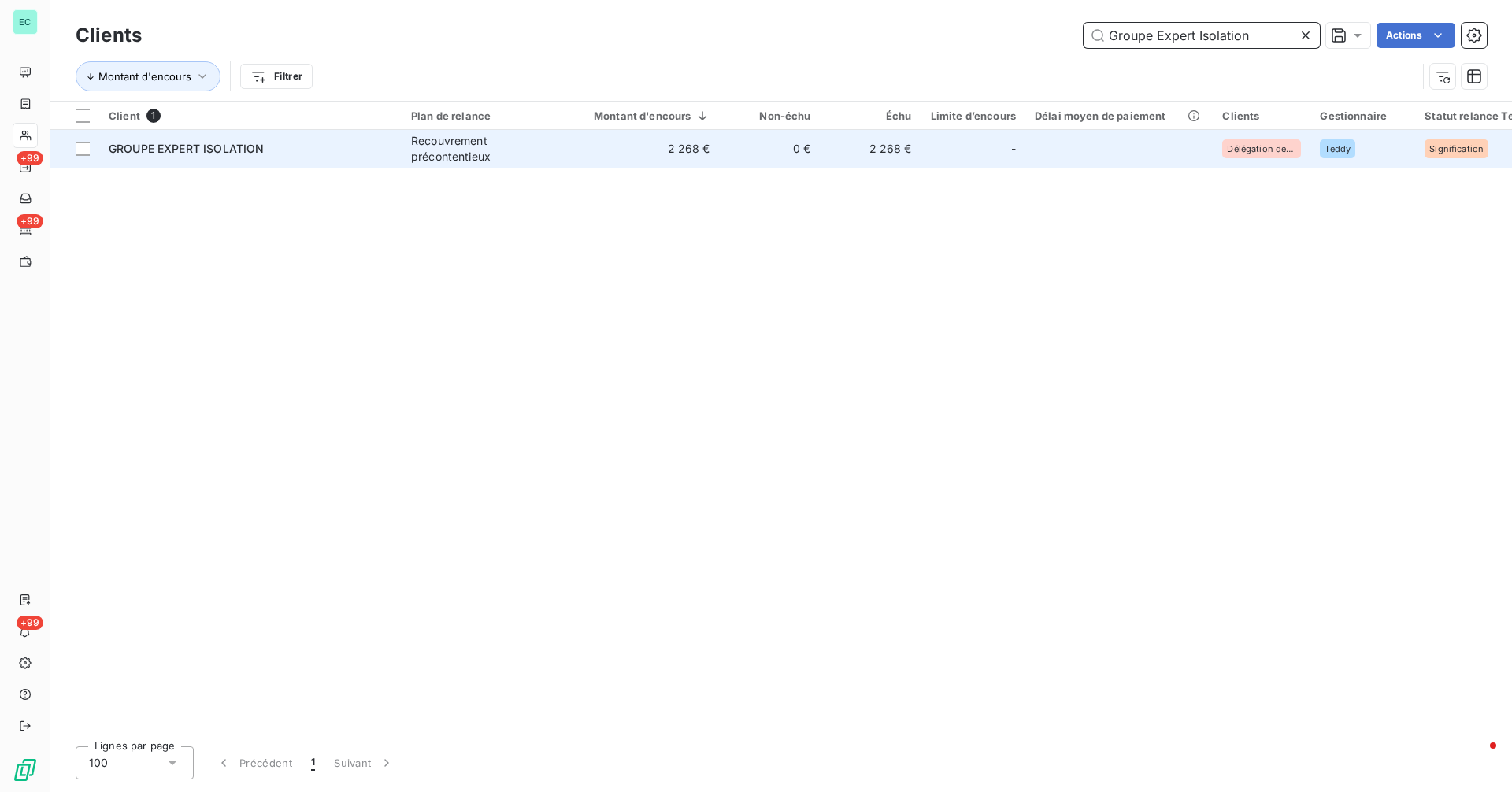
type input "Groupe Expert Isolation"
click at [728, 142] on td "0 €" at bounding box center [769, 149] width 100 height 38
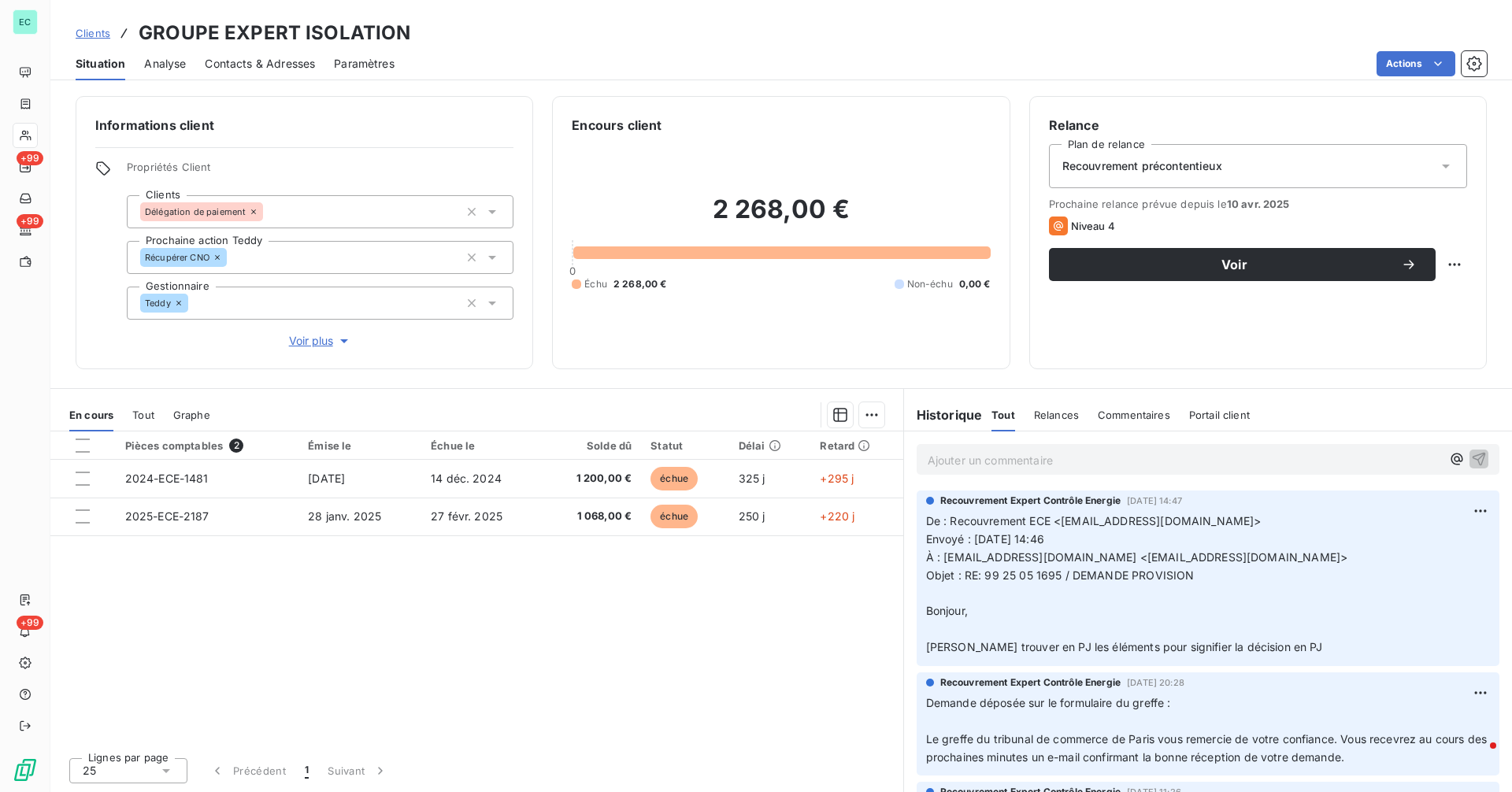
click at [1058, 458] on p "Ajouter un commentaire ﻿" at bounding box center [1184, 460] width 513 height 20
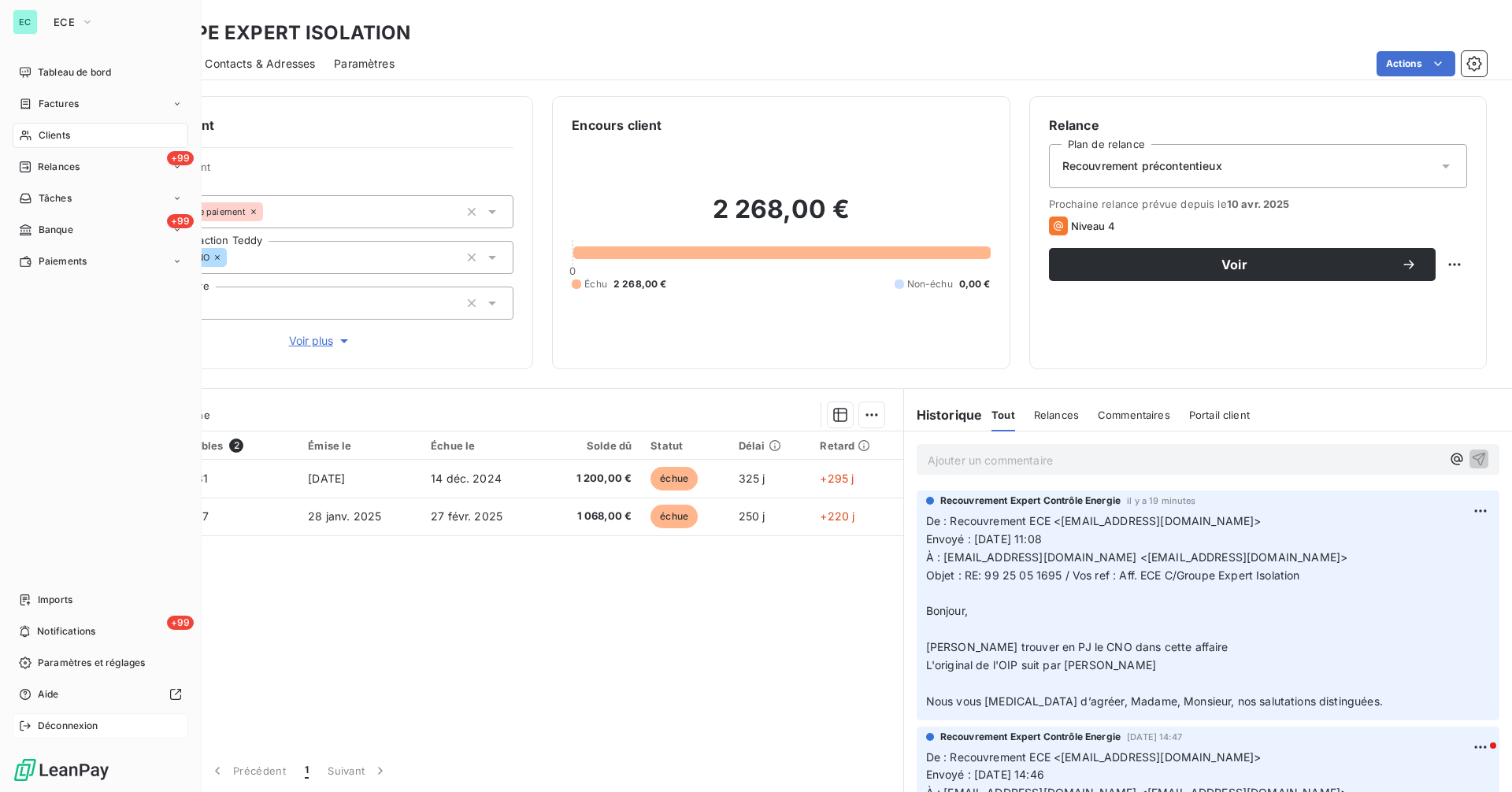
click at [58, 728] on span "Déconnexion" at bounding box center [68, 725] width 61 height 14
